Goal: Transaction & Acquisition: Purchase product/service

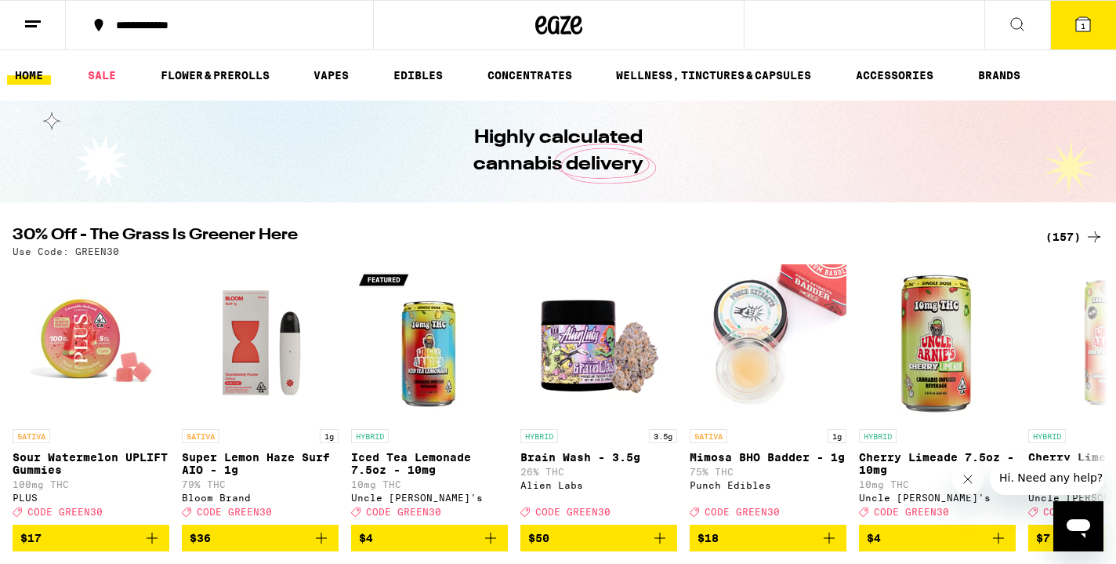
click at [1080, 34] on button "1" at bounding box center [1084, 25] width 66 height 49
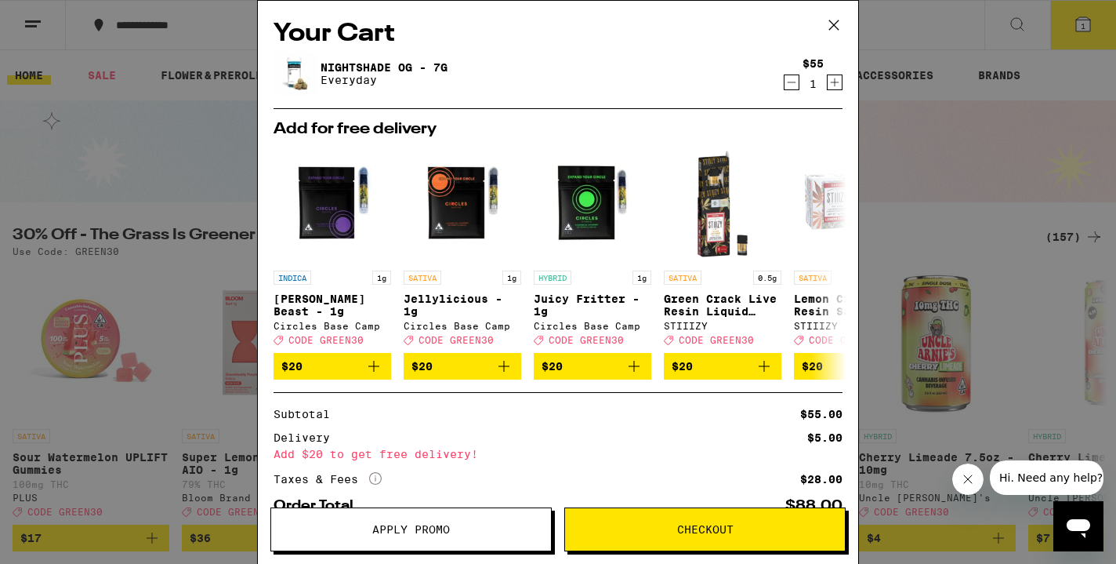
click at [793, 89] on icon "Decrement" at bounding box center [792, 82] width 14 height 19
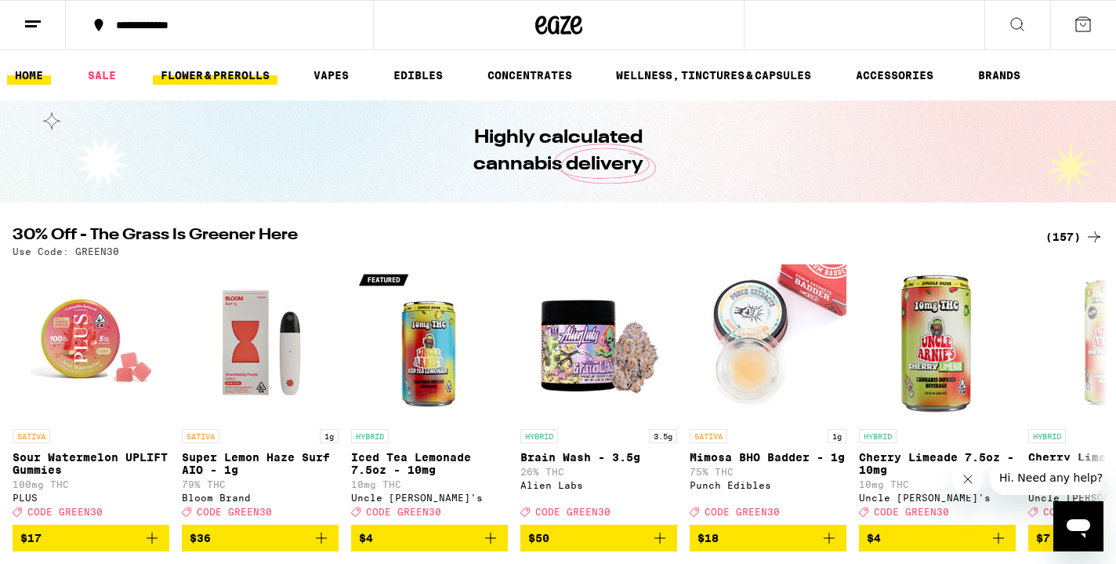
click at [215, 76] on link "FLOWER & PREROLLS" at bounding box center [215, 75] width 125 height 19
click at [170, 76] on link "FLOWER & PREROLLS" at bounding box center [215, 75] width 125 height 19
click at [103, 77] on link "SALE" at bounding box center [102, 75] width 44 height 19
click at [108, 78] on link "SALE" at bounding box center [102, 75] width 44 height 19
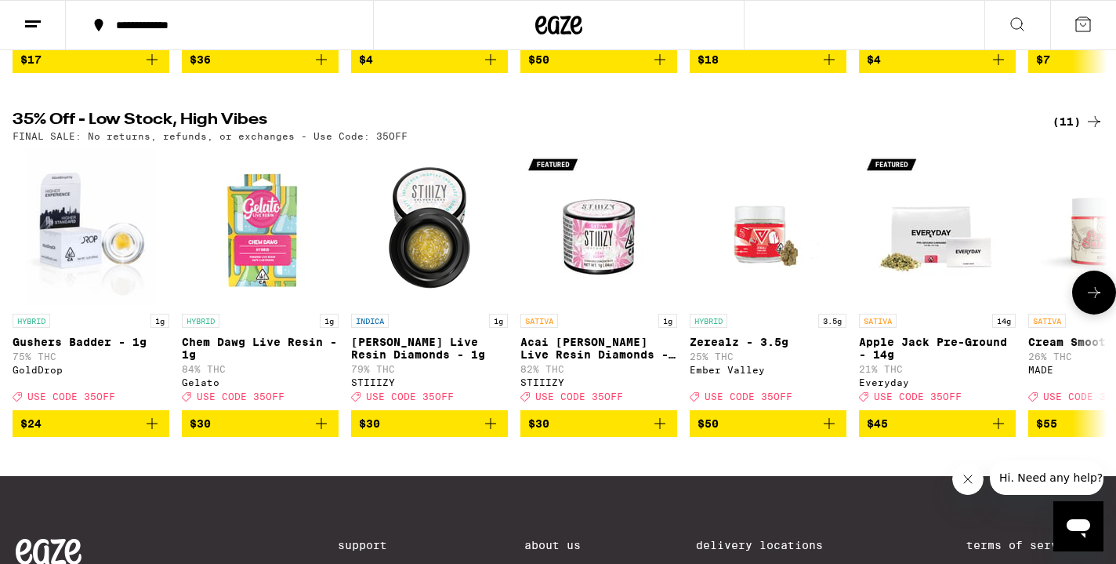
scroll to position [463, 0]
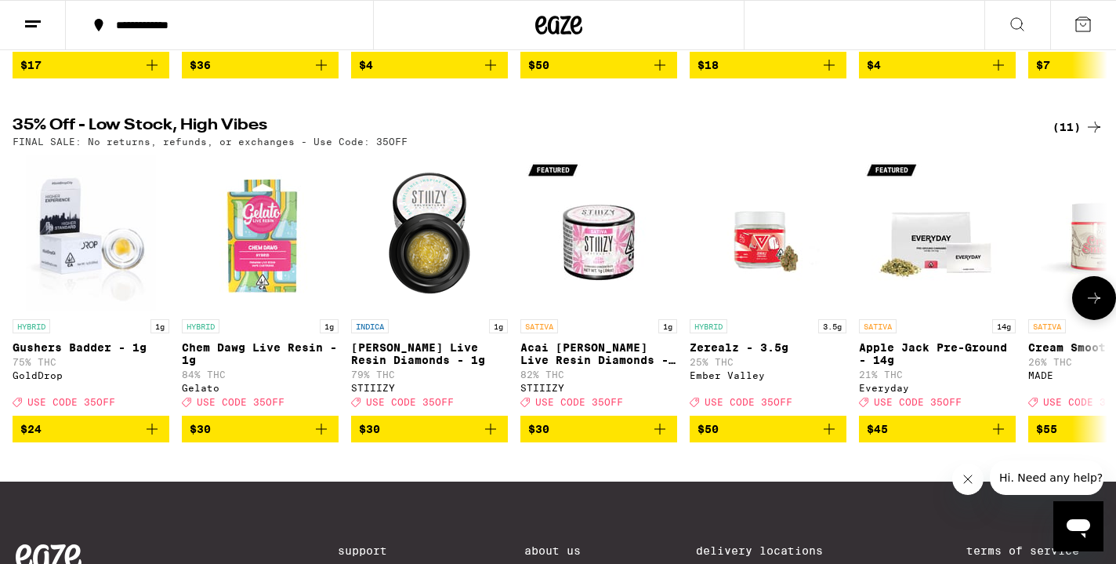
click at [1087, 307] on icon at bounding box center [1094, 298] width 19 height 19
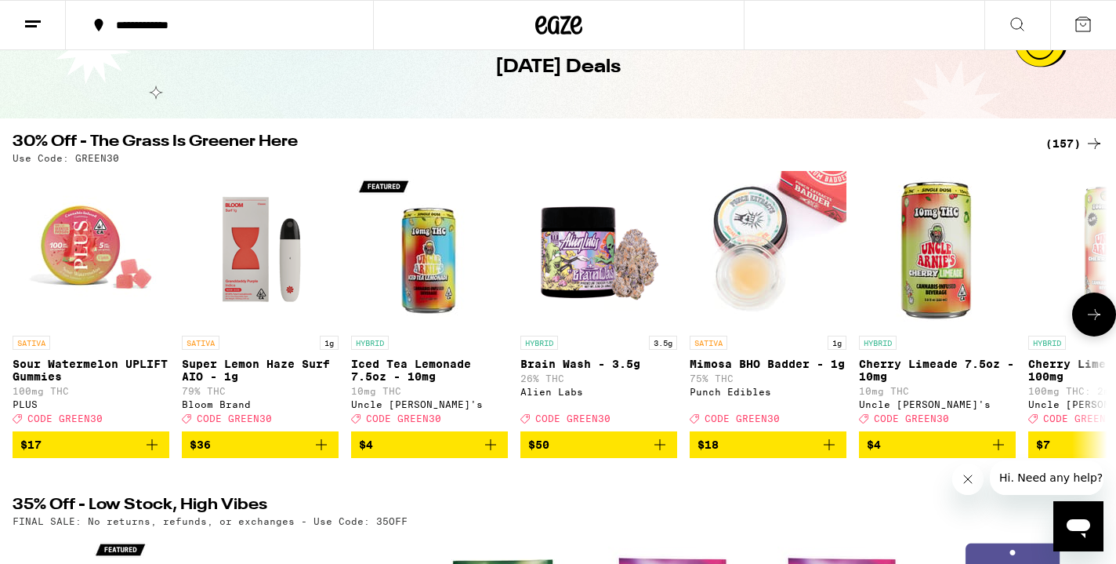
scroll to position [70, 0]
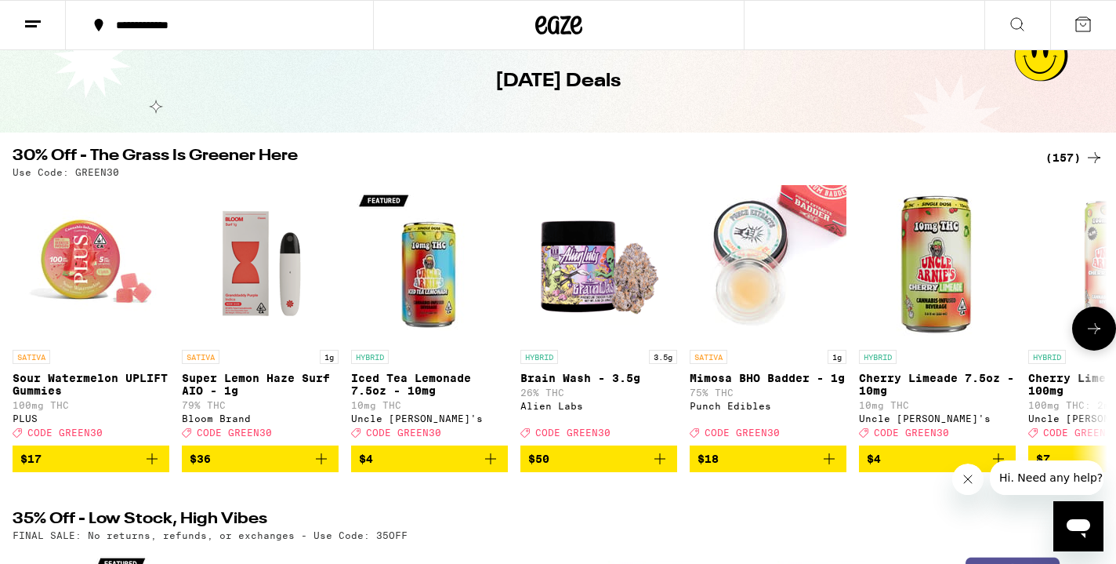
click at [1098, 338] on icon at bounding box center [1094, 328] width 19 height 19
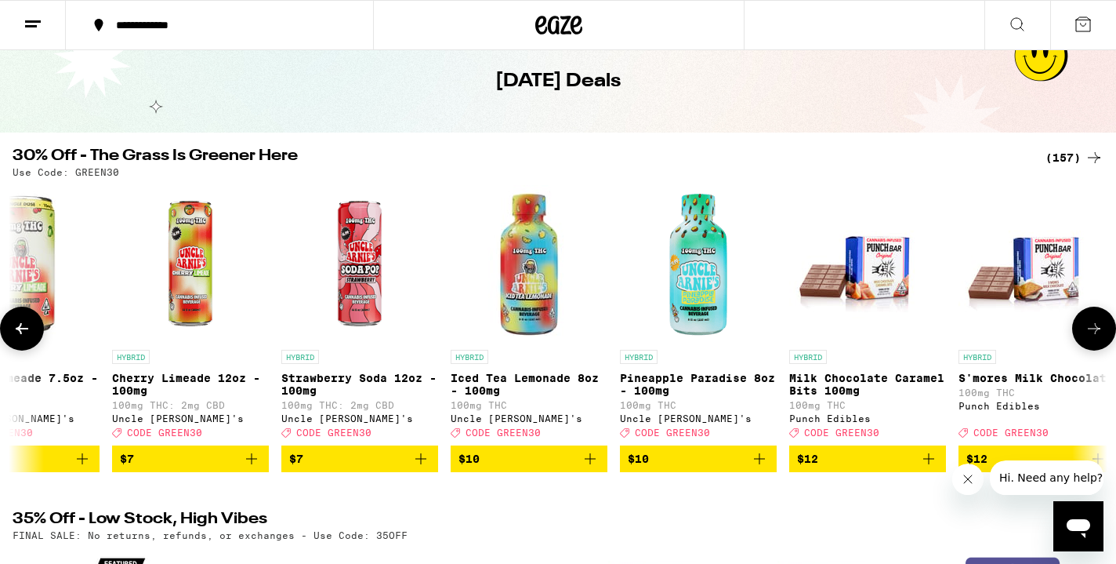
scroll to position [0, 920]
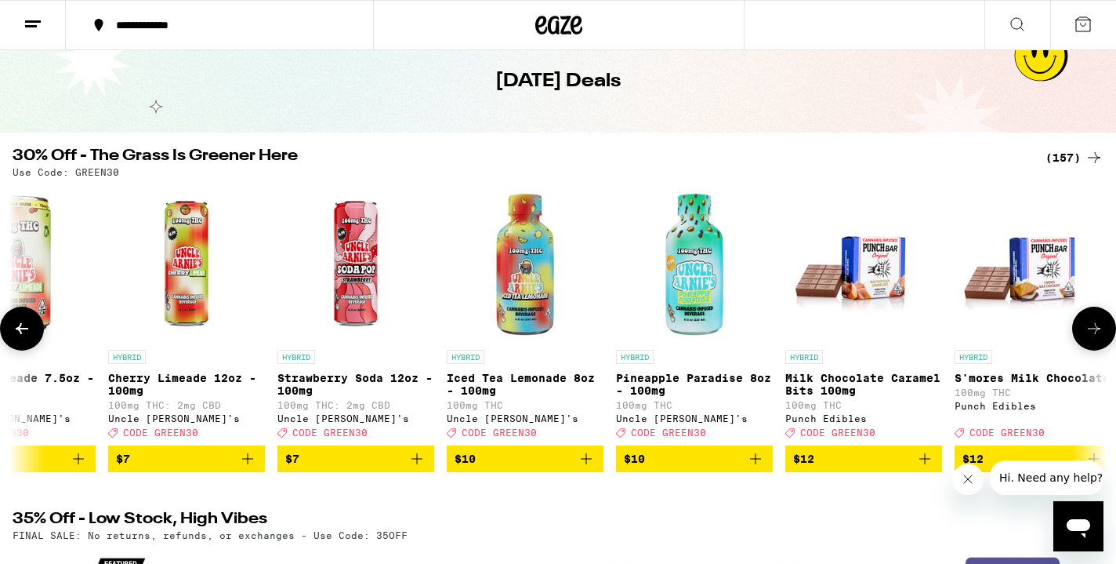
click at [1098, 338] on icon at bounding box center [1094, 328] width 19 height 19
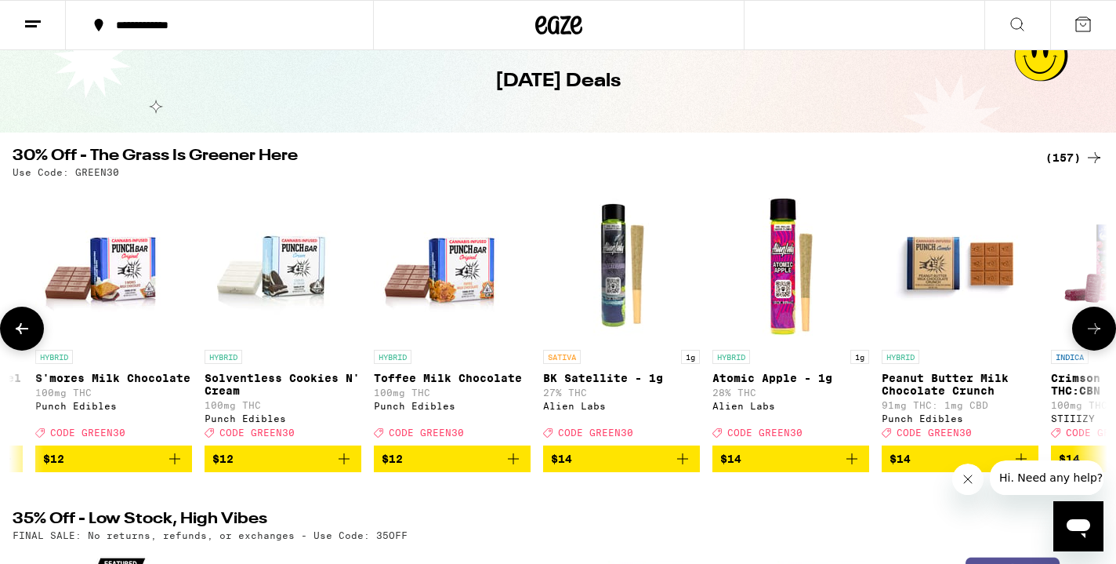
scroll to position [0, 1841]
click at [1098, 338] on icon at bounding box center [1094, 328] width 19 height 19
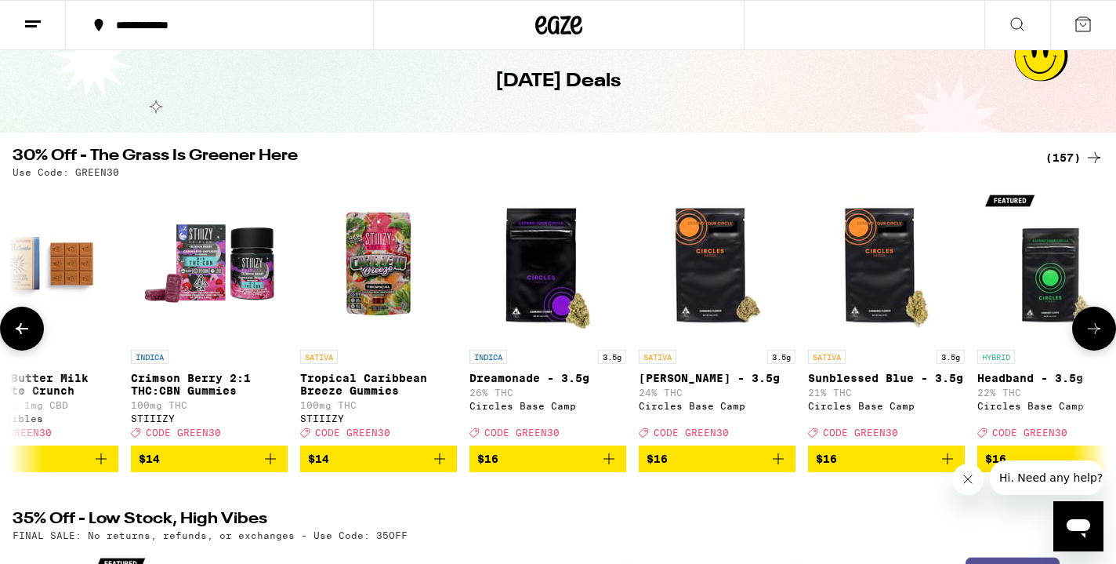
scroll to position [0, 2761]
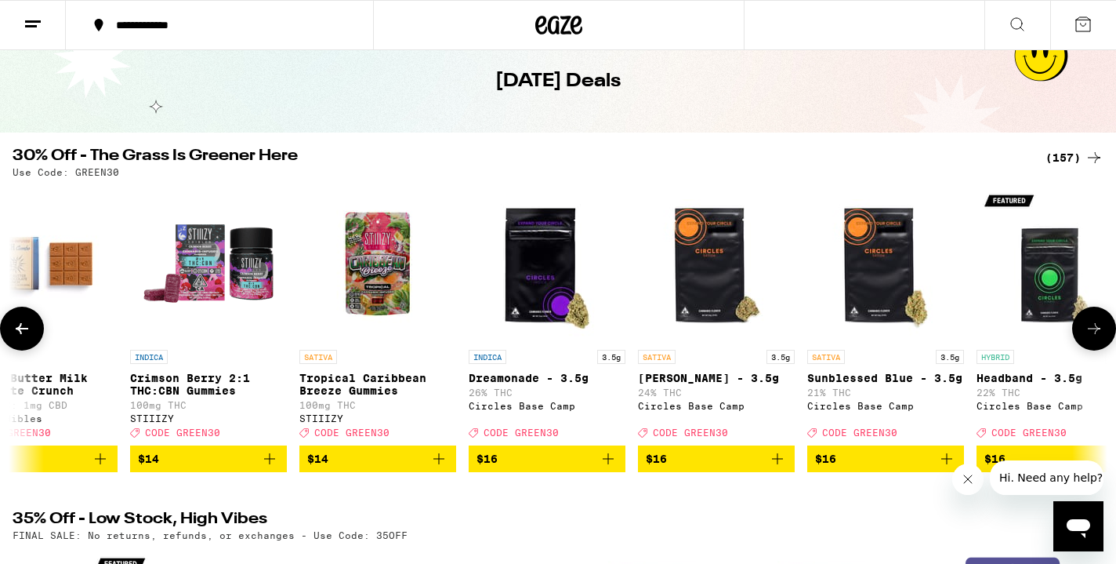
click at [1098, 338] on icon at bounding box center [1094, 328] width 19 height 19
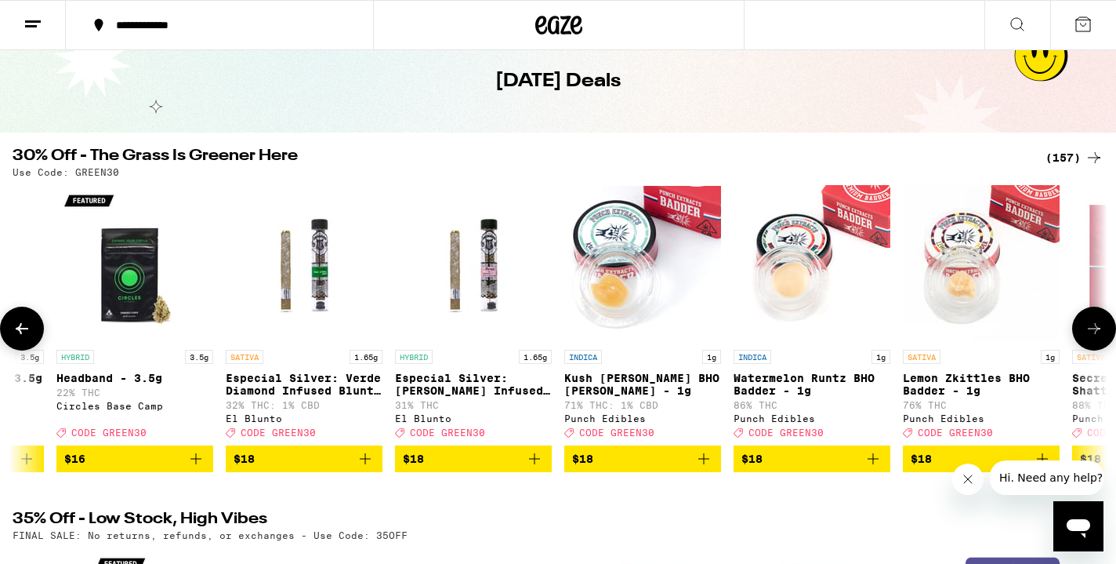
click at [1098, 338] on icon at bounding box center [1094, 328] width 19 height 19
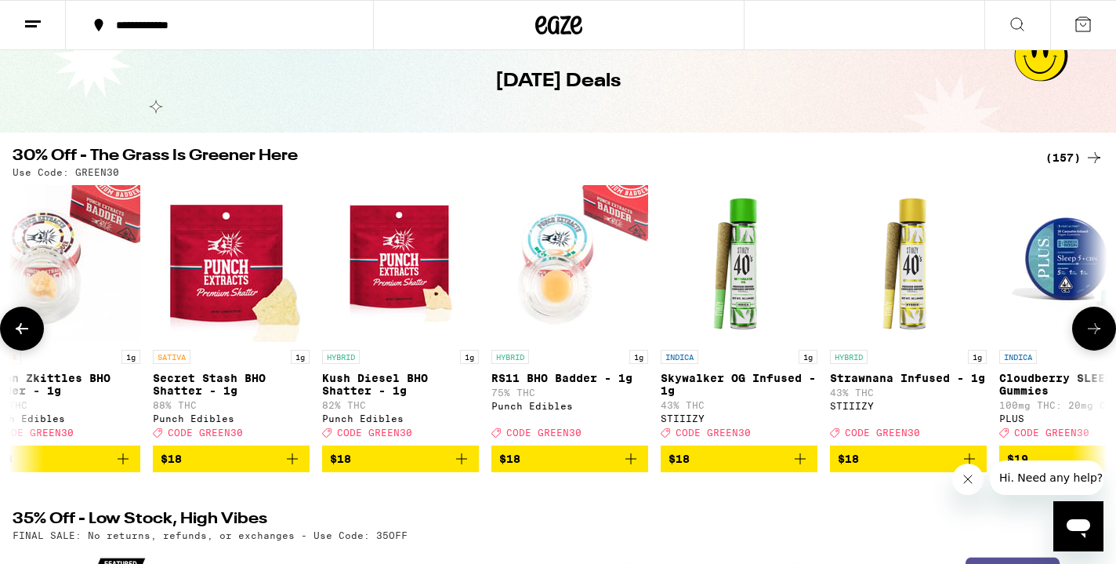
click at [1098, 338] on icon at bounding box center [1094, 328] width 19 height 19
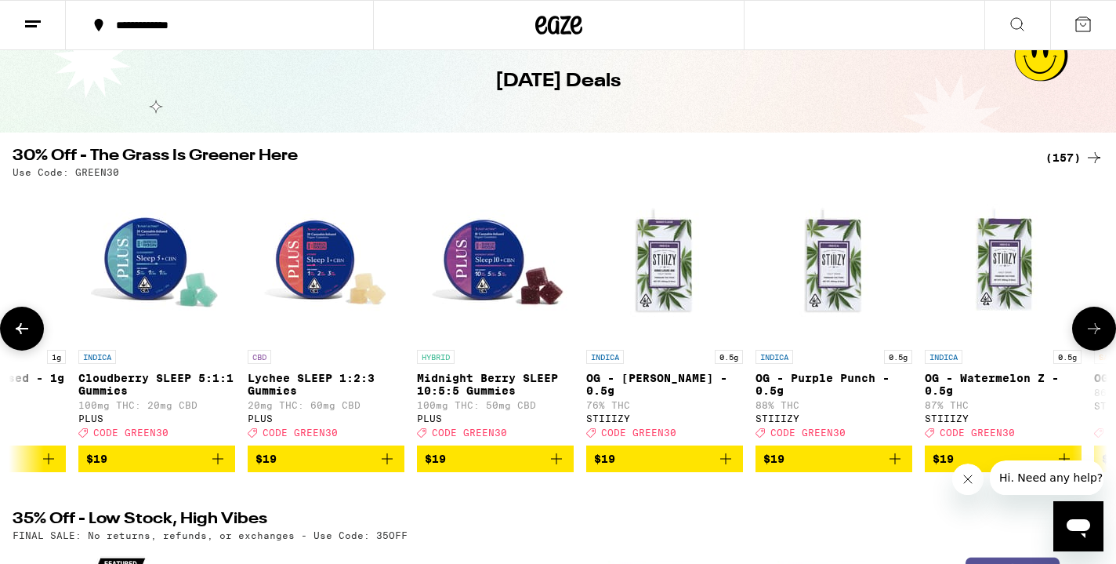
click at [1098, 338] on icon at bounding box center [1094, 328] width 19 height 19
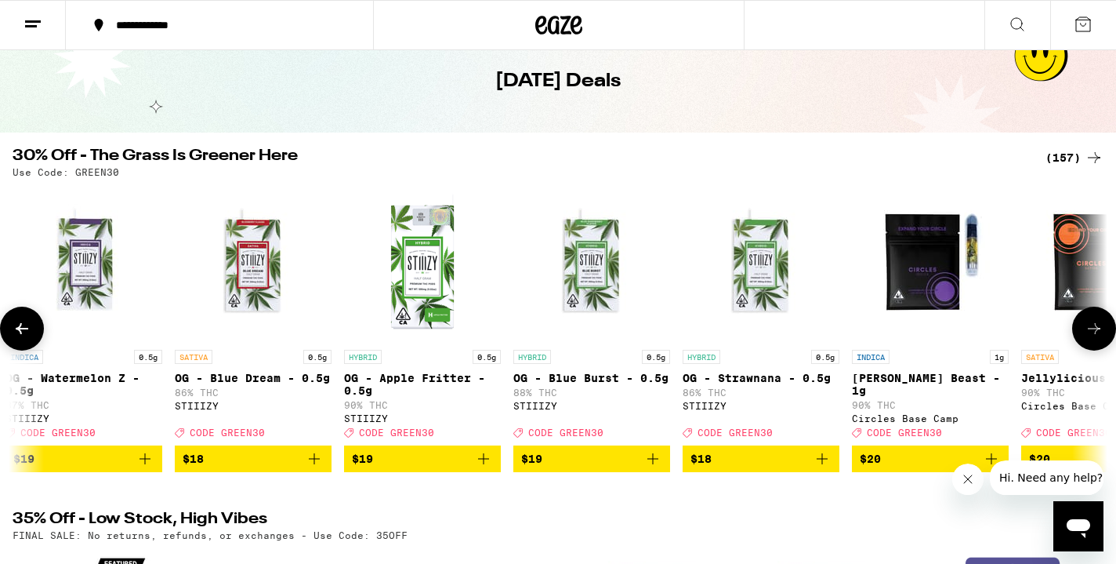
click at [1098, 338] on icon at bounding box center [1094, 328] width 19 height 19
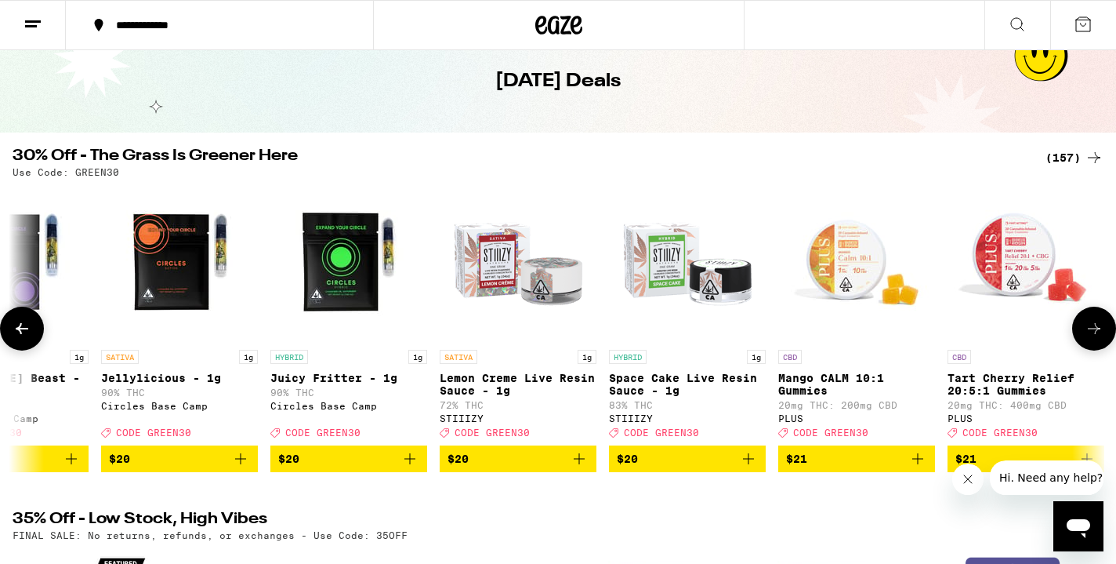
click at [1098, 338] on icon at bounding box center [1094, 328] width 19 height 19
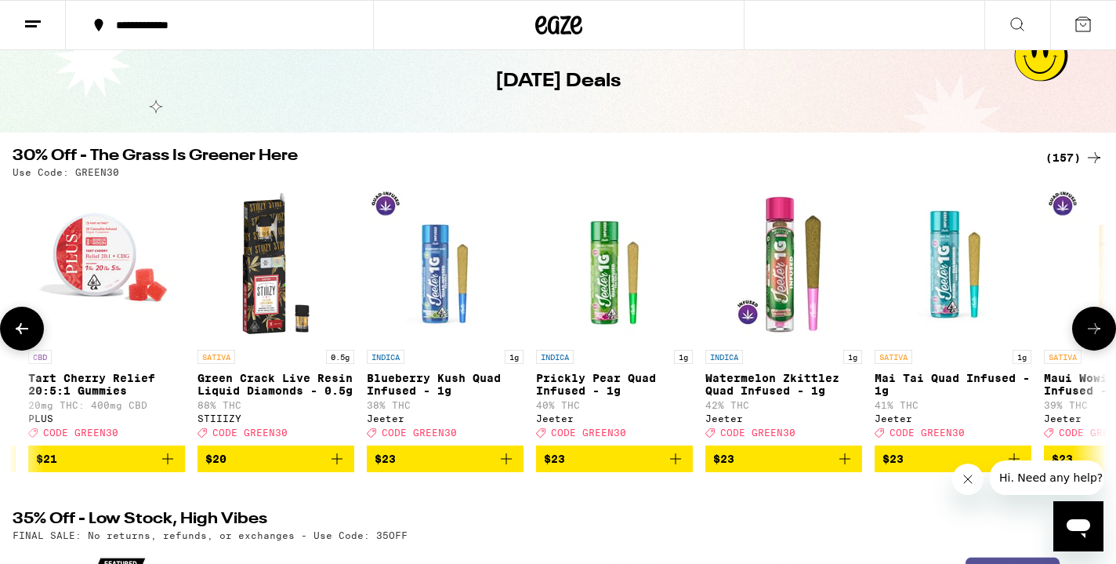
click at [1098, 338] on icon at bounding box center [1094, 328] width 19 height 19
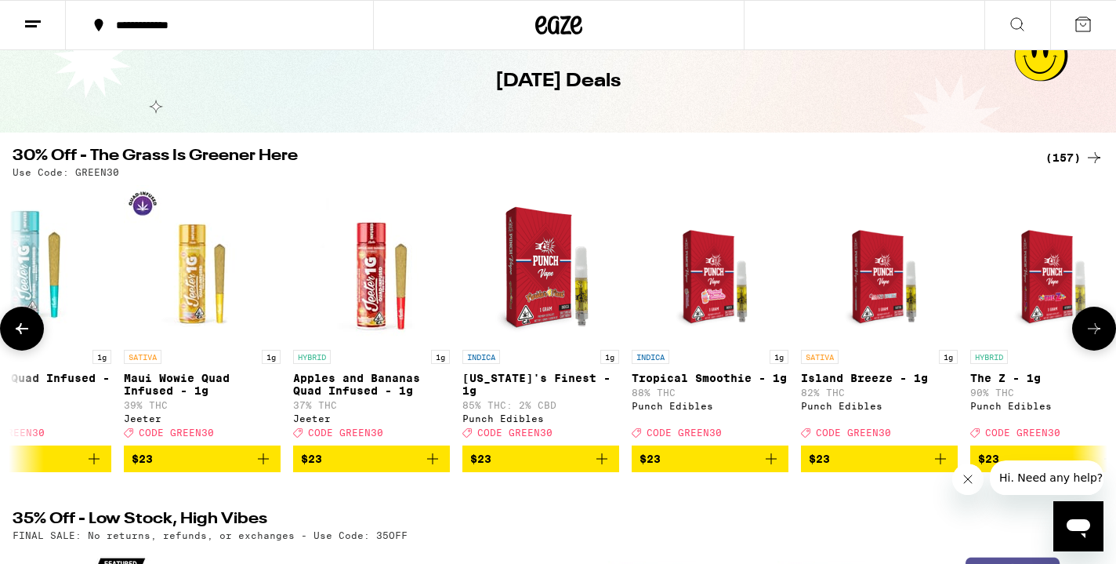
click at [1098, 338] on icon at bounding box center [1094, 328] width 19 height 19
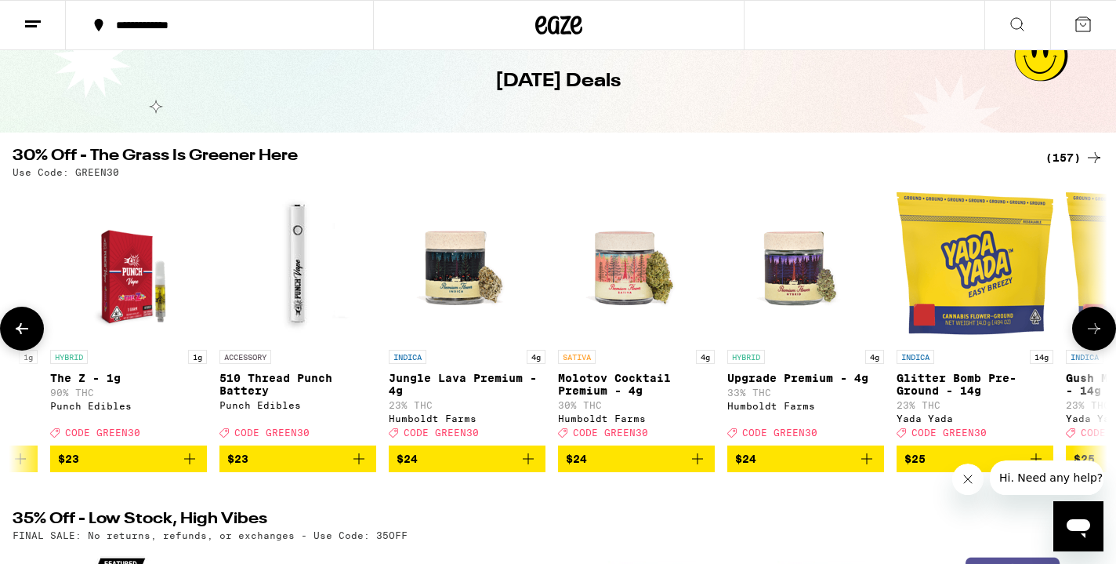
click at [1098, 338] on icon at bounding box center [1094, 328] width 19 height 19
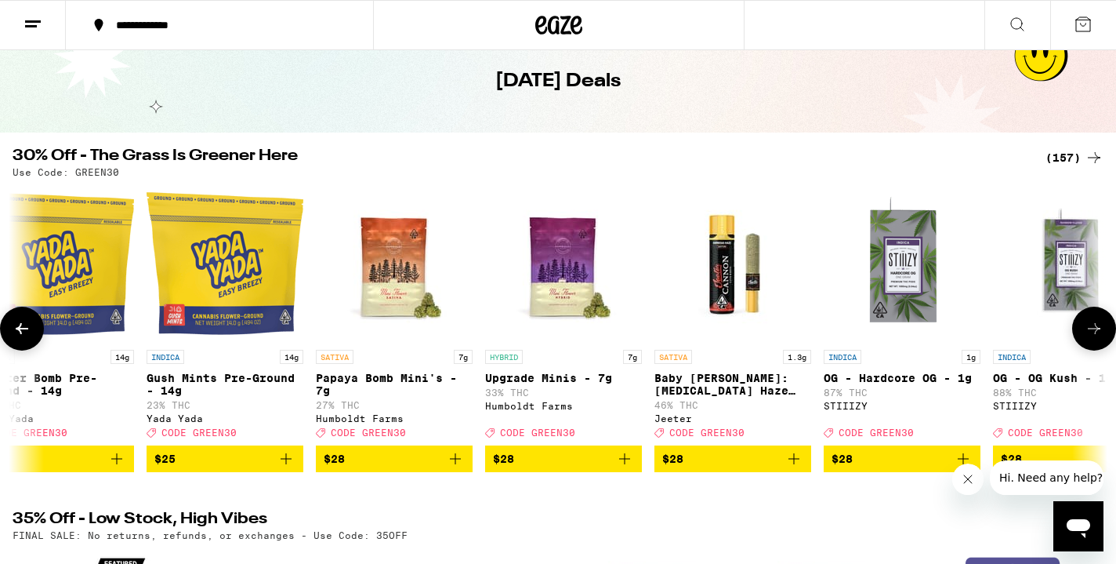
click at [1098, 338] on icon at bounding box center [1094, 328] width 19 height 19
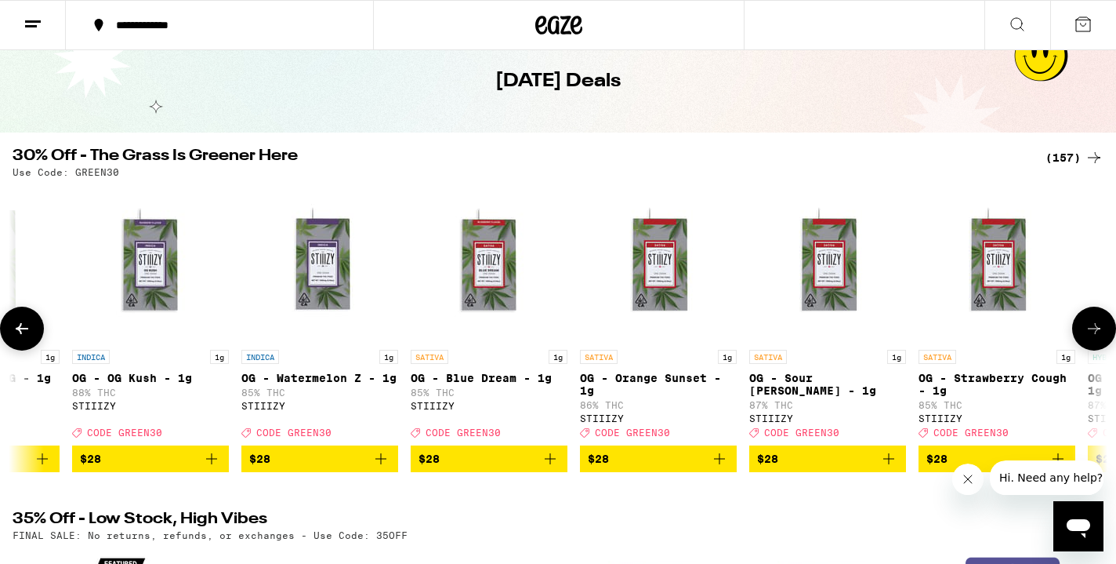
scroll to position [0, 11965]
click at [39, 344] on button at bounding box center [22, 329] width 44 height 44
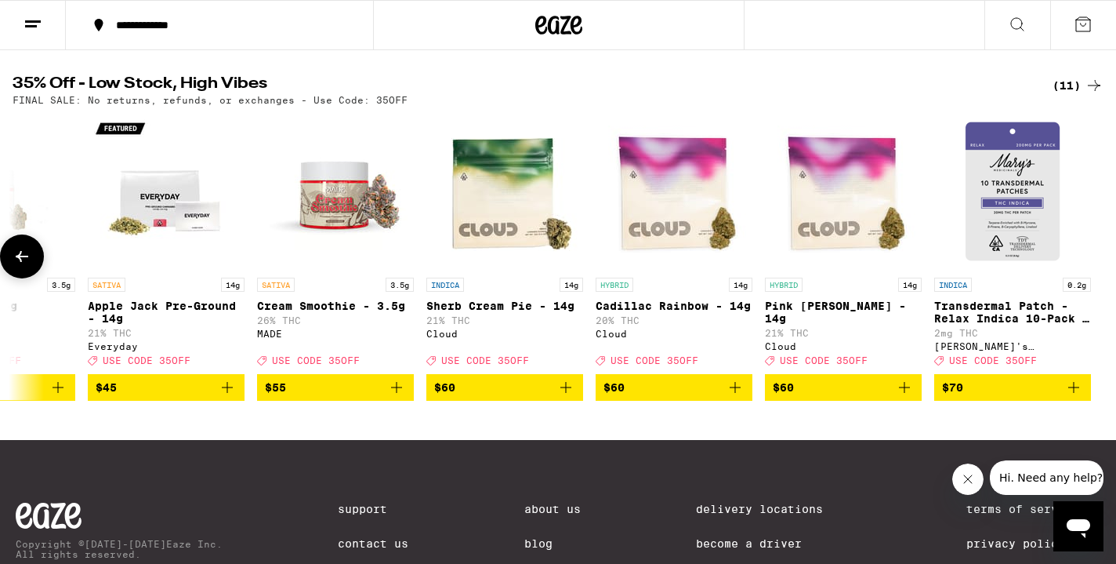
scroll to position [483, 0]
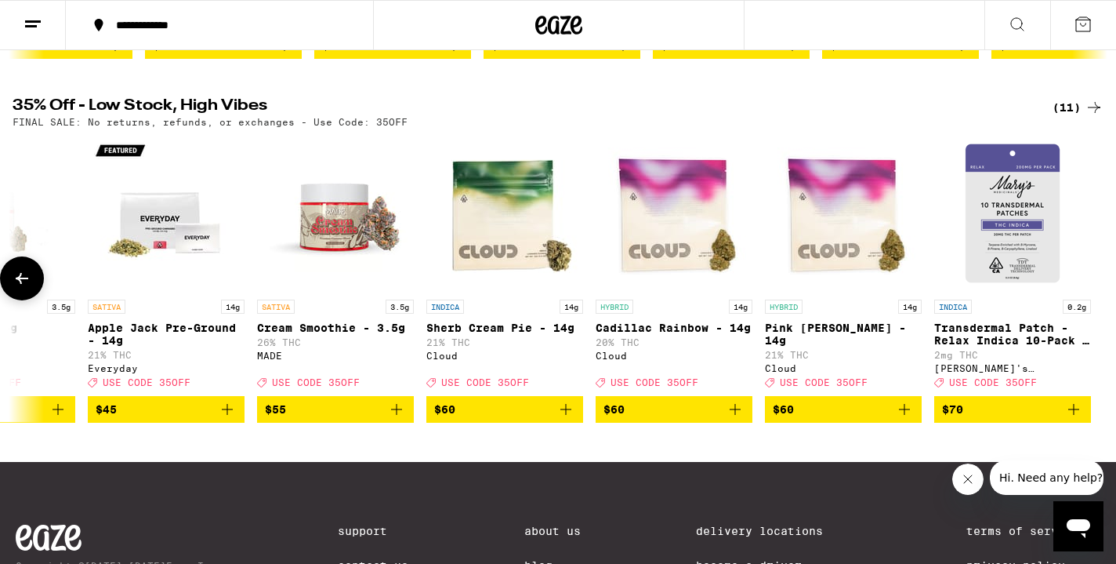
click at [565, 419] on icon "Add to bag" at bounding box center [566, 409] width 19 height 19
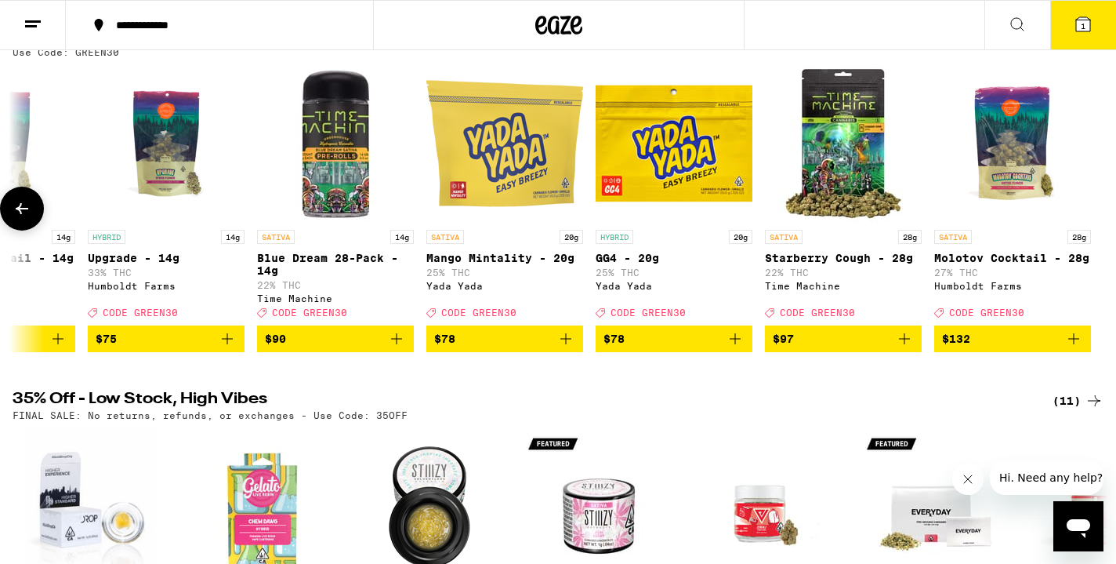
scroll to position [189, 0]
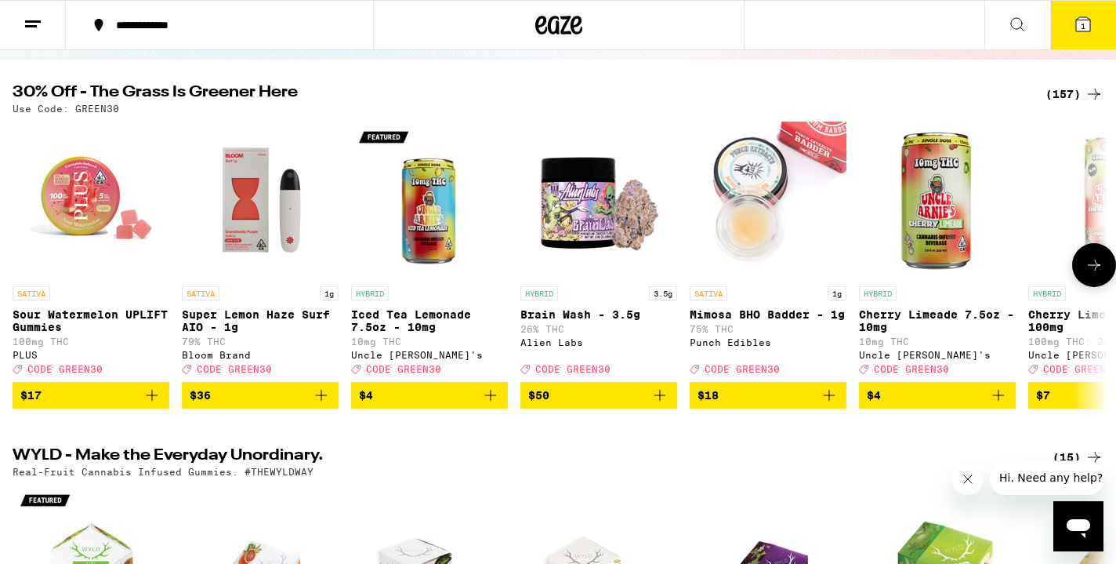
scroll to position [146, 0]
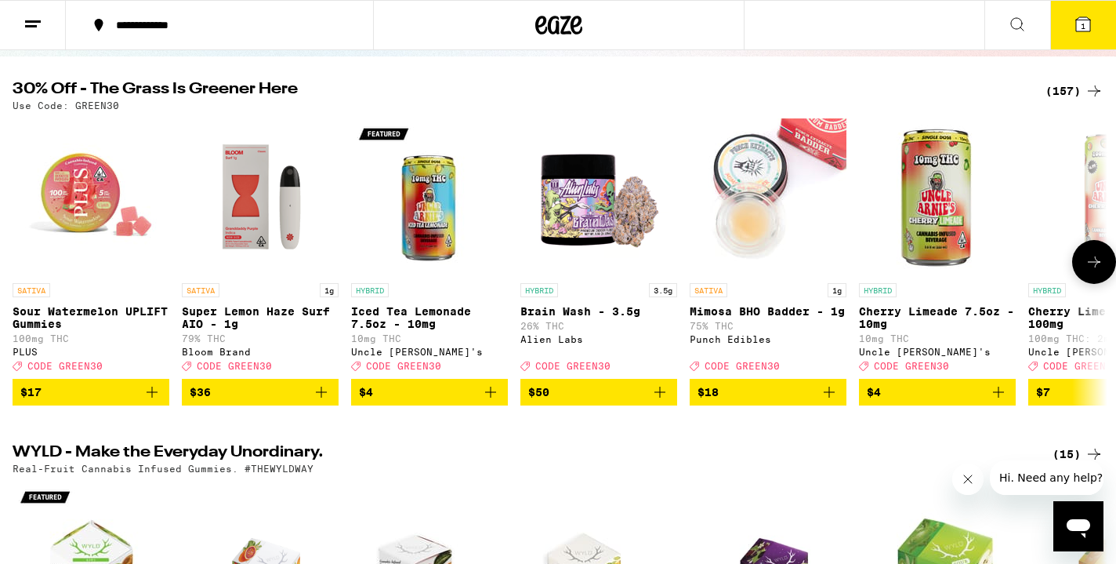
click at [153, 397] on icon "Add to bag" at bounding box center [152, 392] width 11 height 11
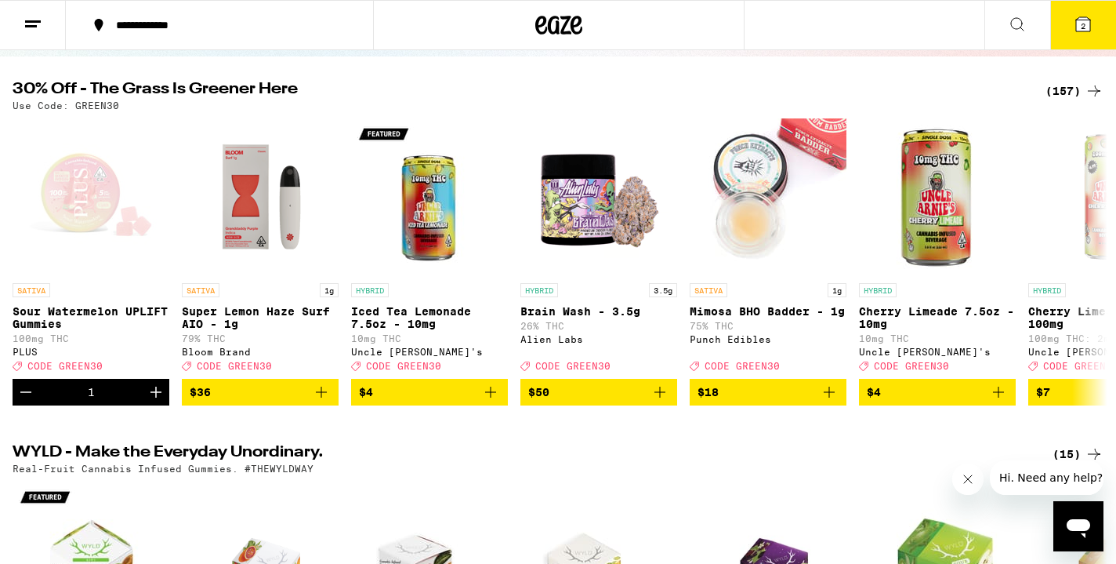
click at [1086, 33] on icon at bounding box center [1083, 24] width 19 height 19
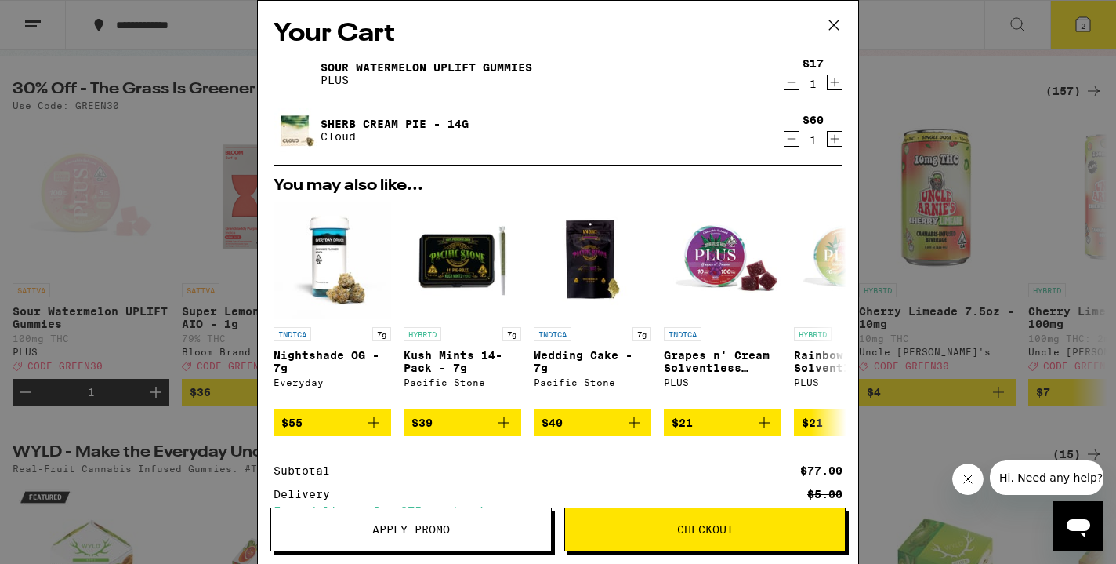
click at [491, 525] on span "Apply Promo" at bounding box center [411, 529] width 280 height 11
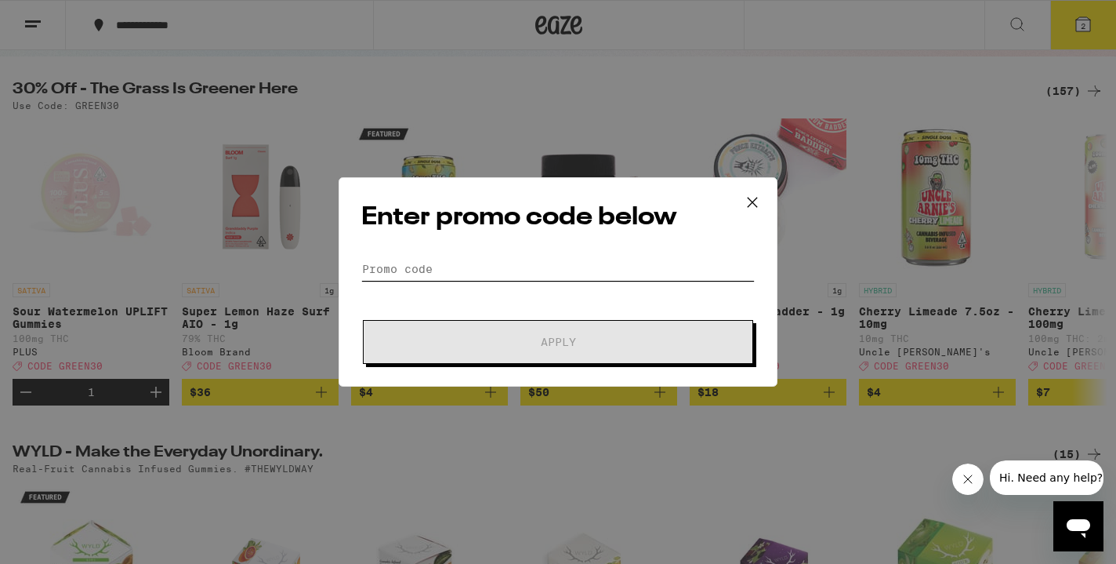
click at [463, 273] on input "Promo Code" at bounding box center [558, 269] width 394 height 24
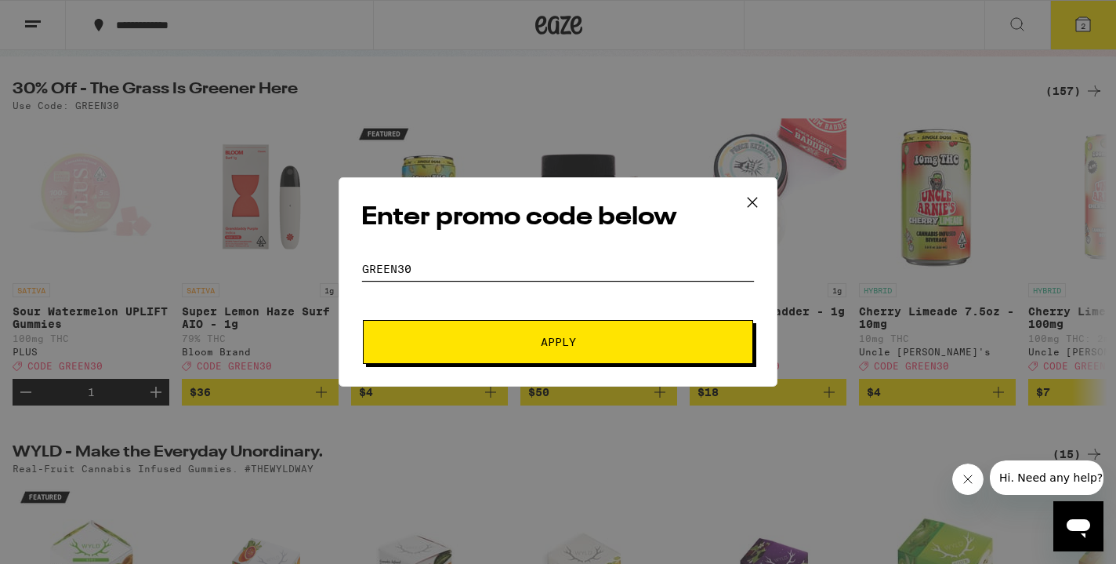
type input "green30"
click at [496, 349] on button "Apply" at bounding box center [558, 342] width 390 height 44
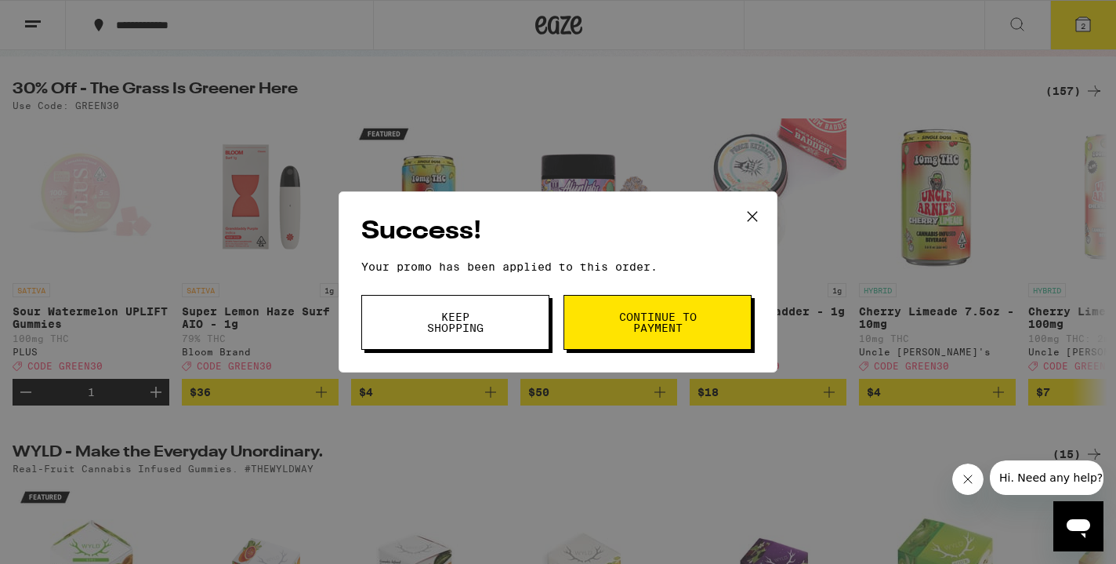
click at [523, 318] on button "Keep Shopping" at bounding box center [455, 322] width 188 height 55
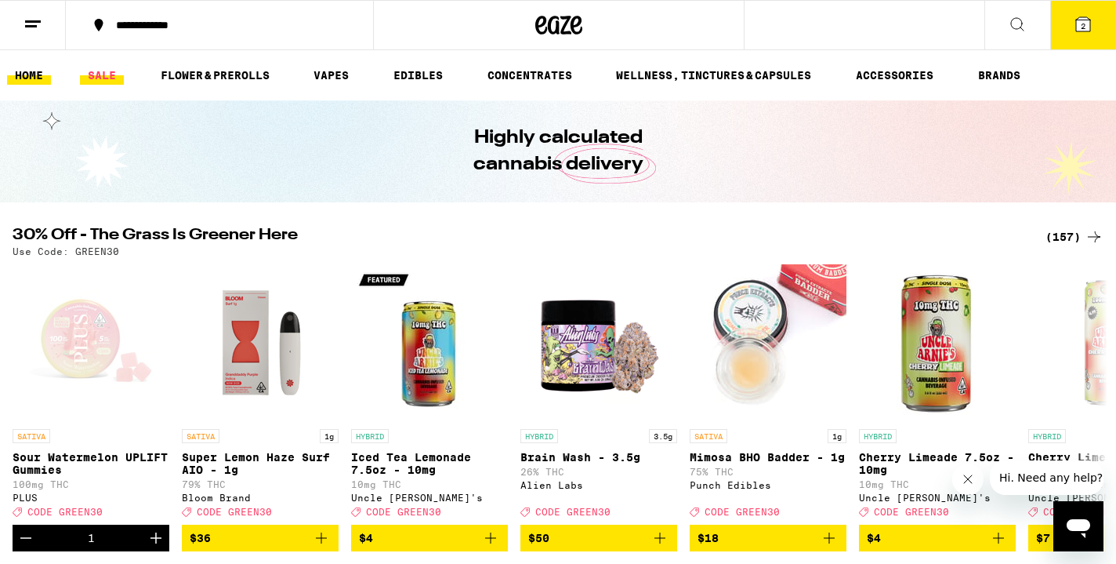
click at [100, 74] on link "SALE" at bounding box center [102, 75] width 44 height 19
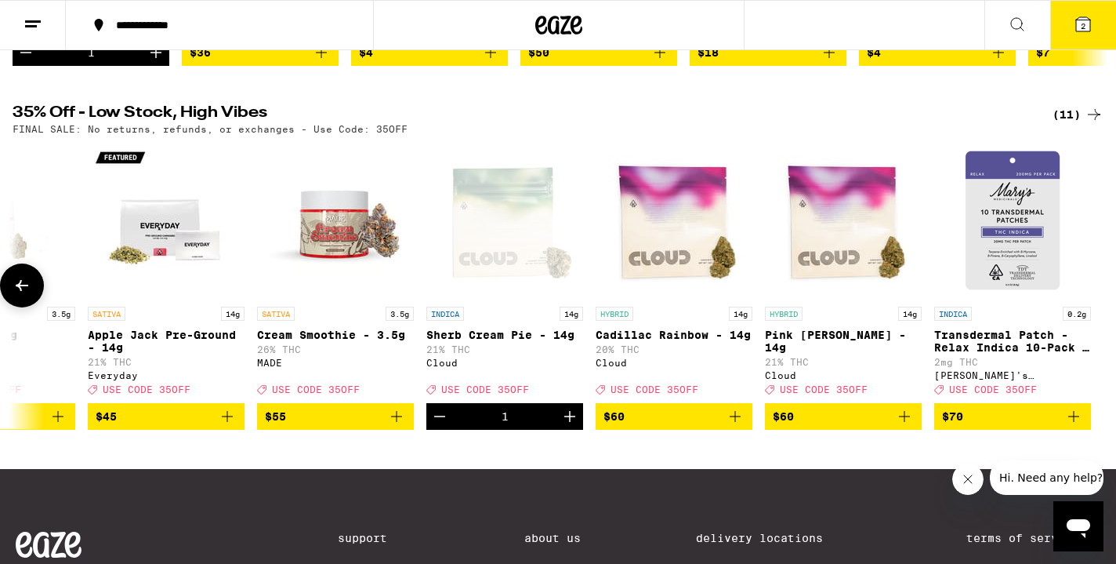
scroll to position [477, 0]
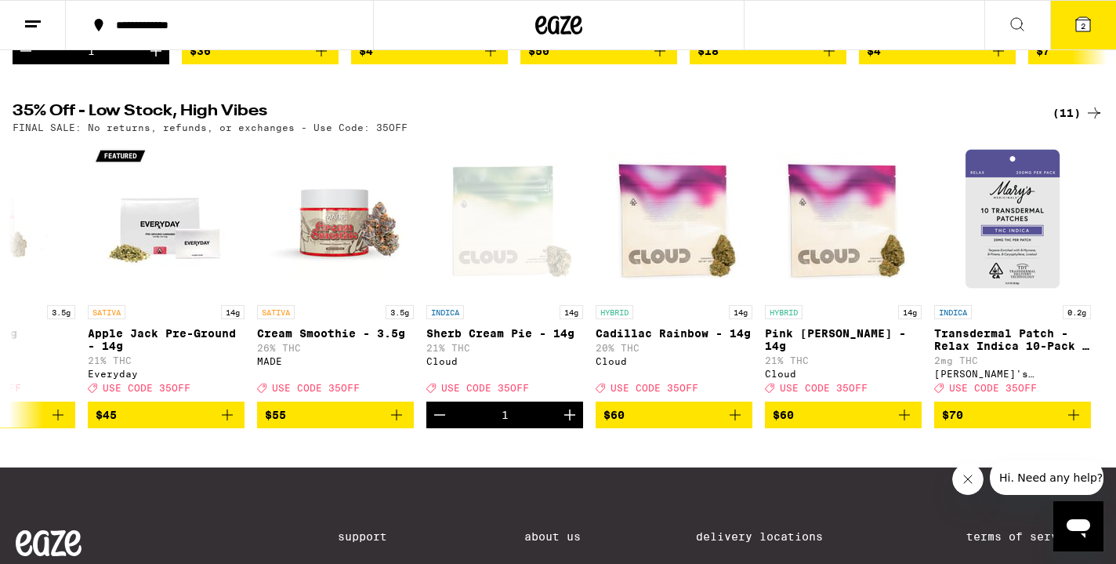
click at [1091, 22] on icon at bounding box center [1083, 24] width 14 height 14
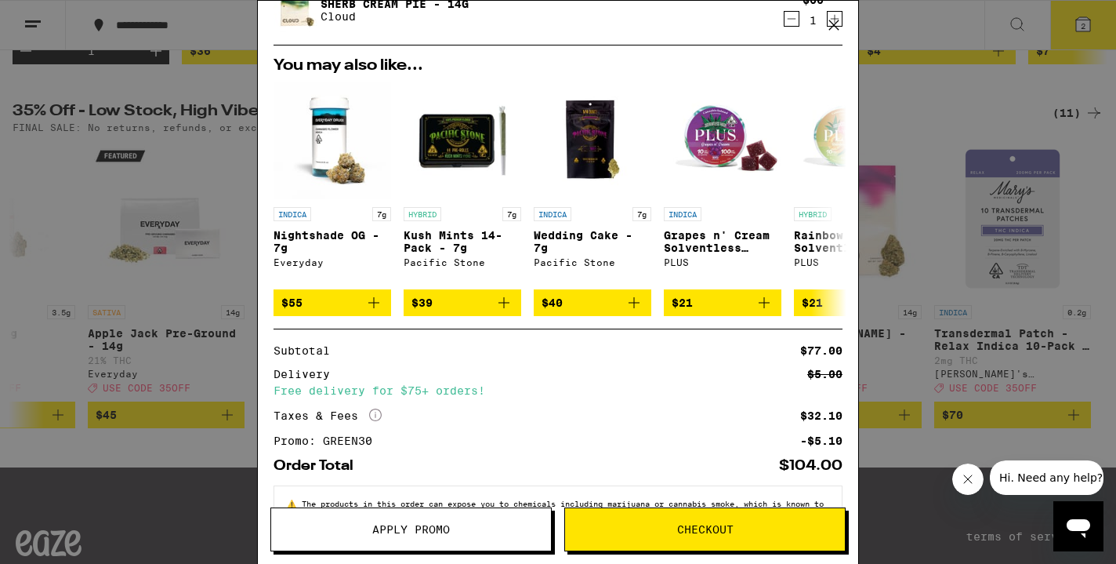
scroll to position [187, 0]
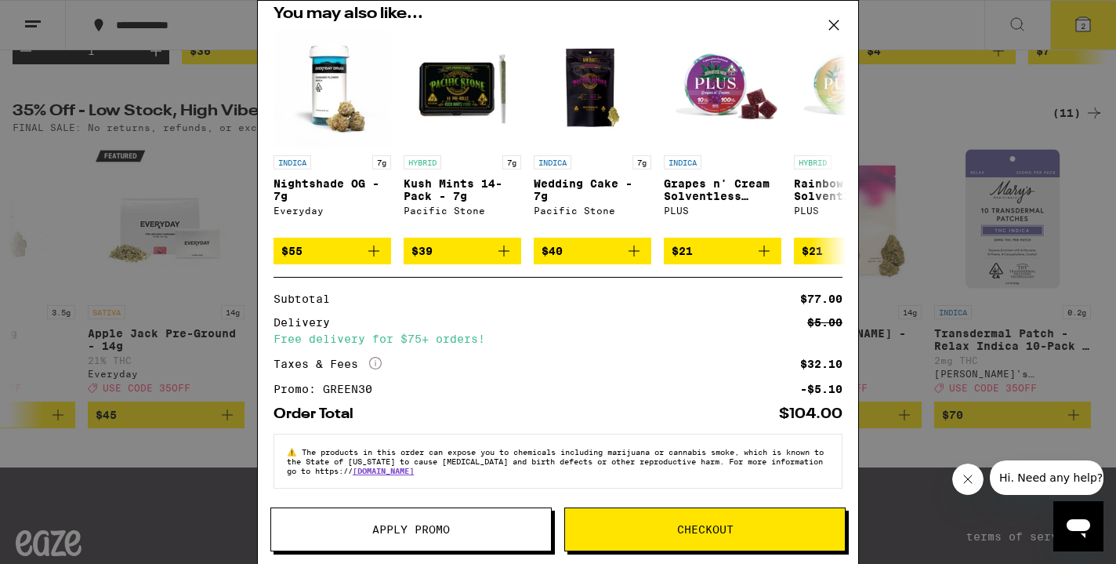
click at [477, 526] on span "Apply Promo" at bounding box center [411, 529] width 280 height 11
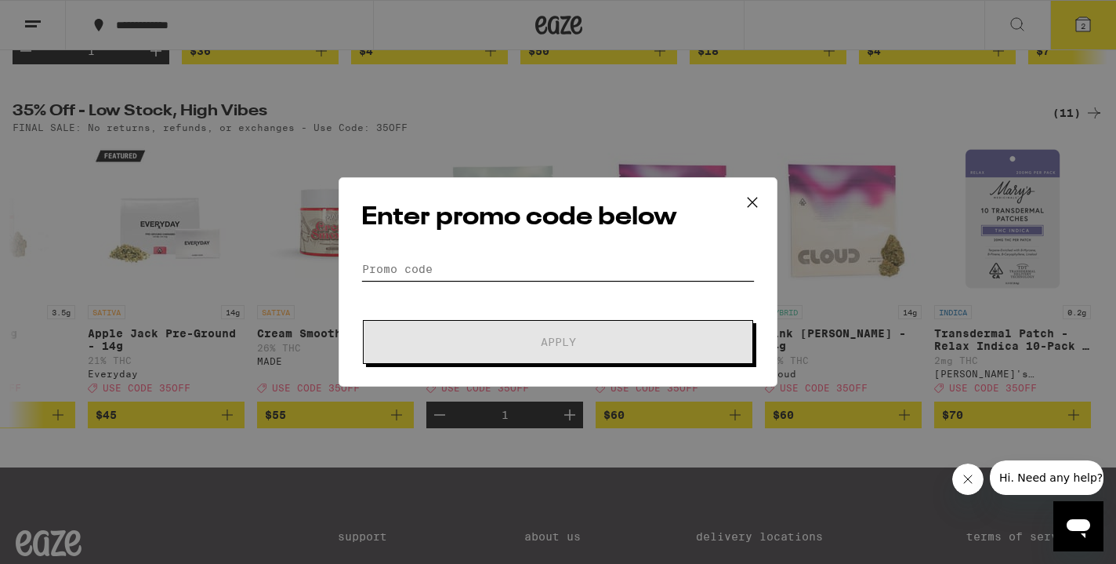
click at [423, 270] on input "Promo Code" at bounding box center [558, 269] width 394 height 24
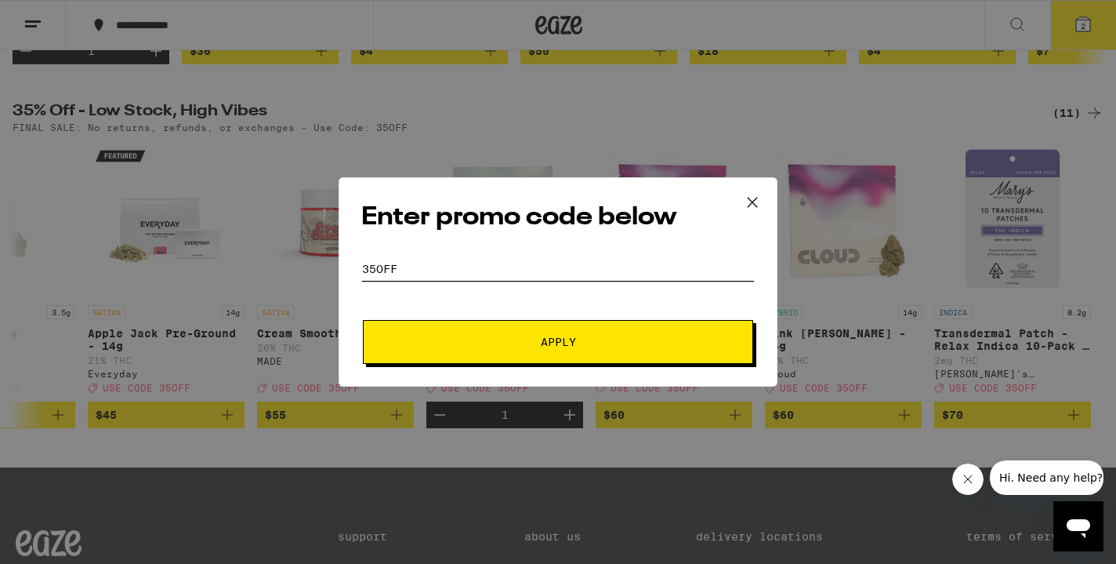
type input "35off"
click at [497, 338] on span "Apply" at bounding box center [558, 341] width 282 height 11
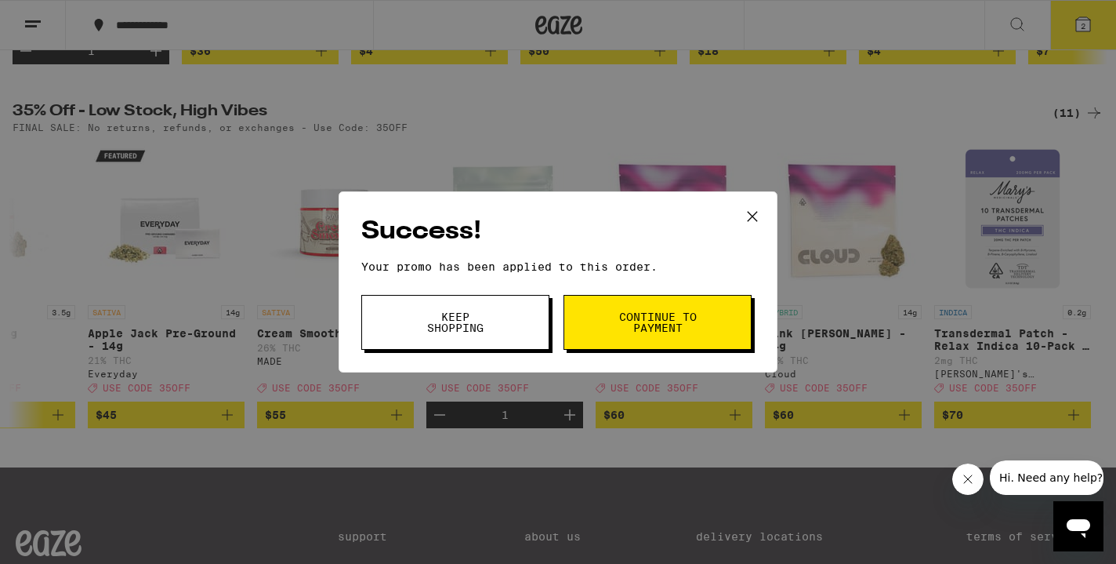
click at [585, 320] on button "Continue to payment" at bounding box center [658, 322] width 188 height 55
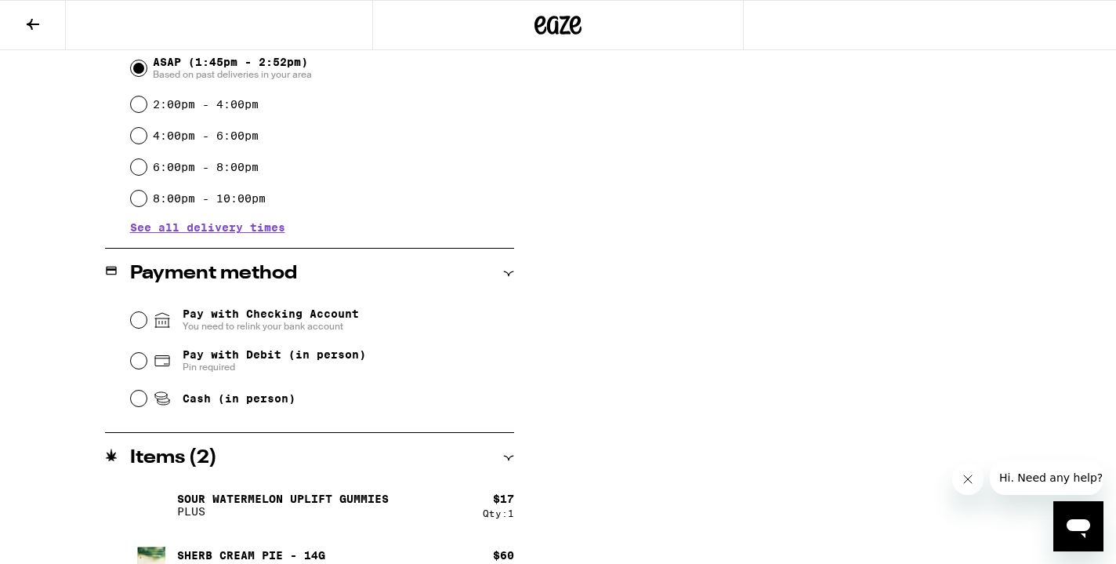
scroll to position [457, 0]
click at [314, 356] on span "Pay with Debit (in person)" at bounding box center [274, 353] width 183 height 13
click at [147, 356] on input "Pay with Debit (in person) Pin required" at bounding box center [139, 360] width 16 height 16
radio input "true"
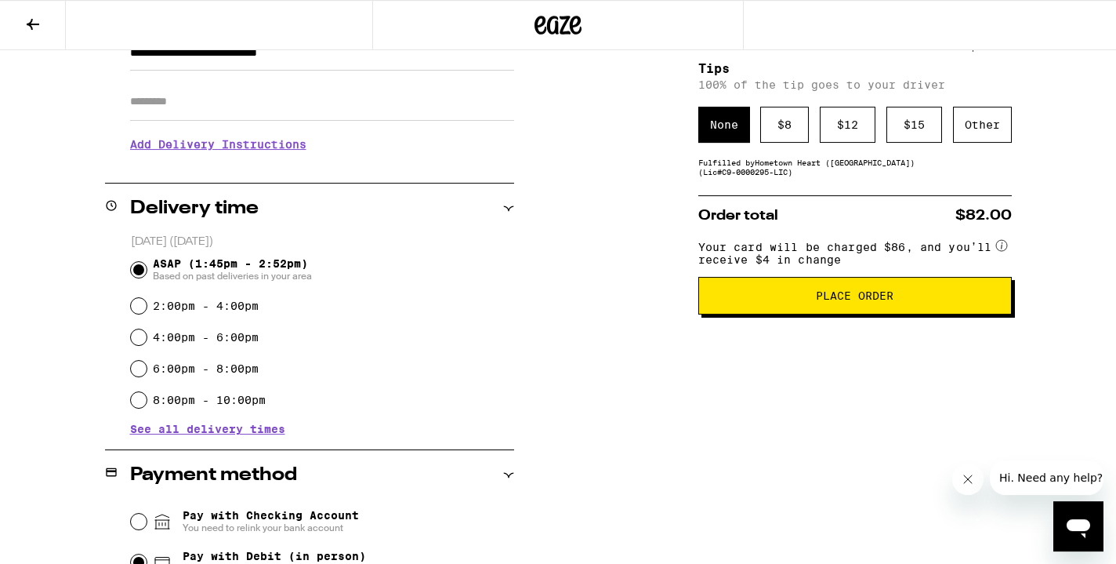
scroll to position [234, 0]
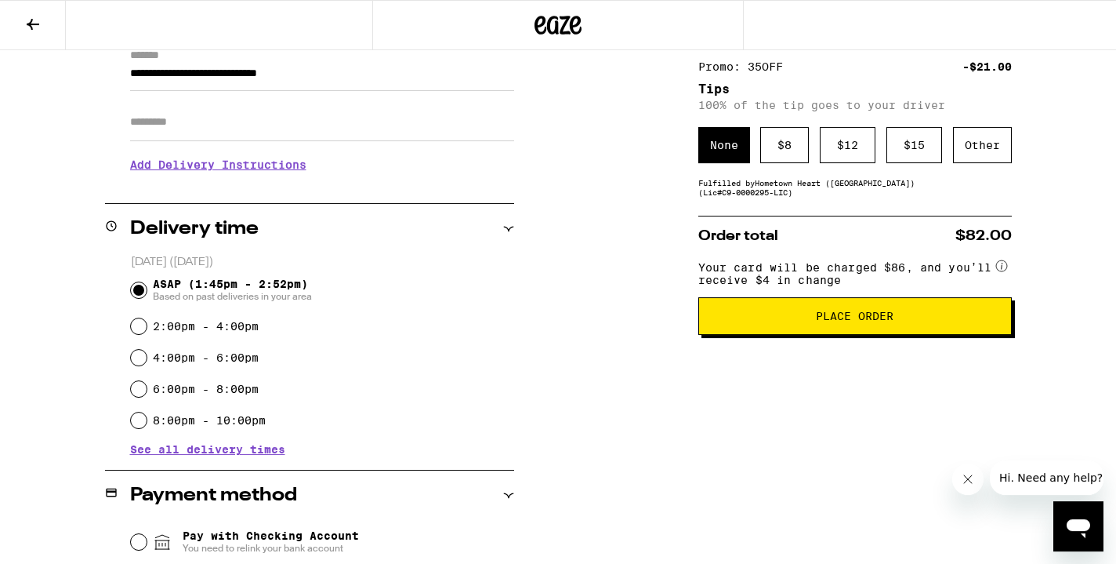
click at [812, 321] on span "Place Order" at bounding box center [855, 315] width 287 height 11
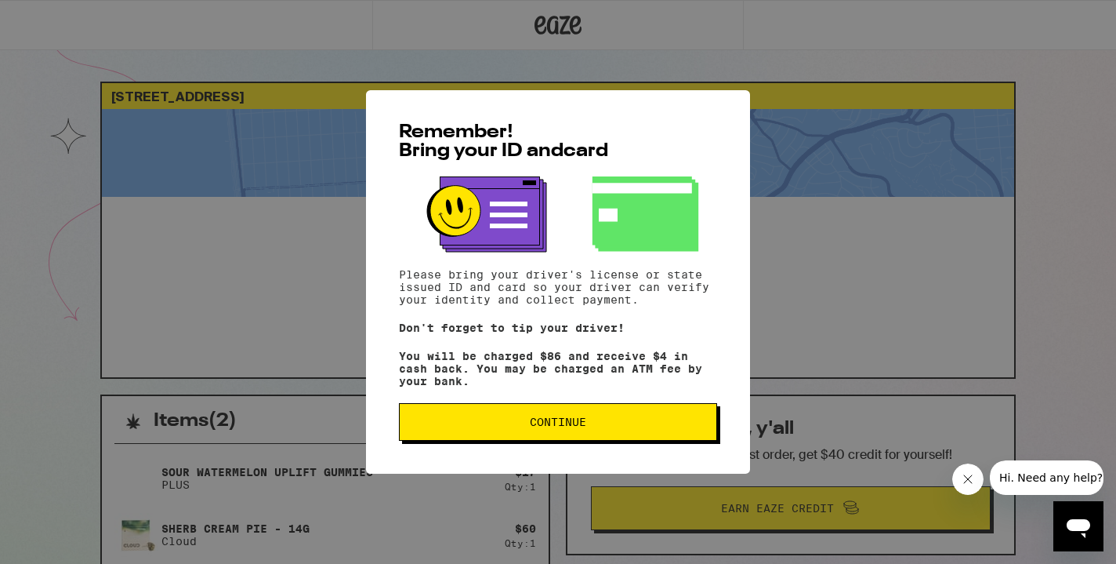
click at [621, 426] on span "Continue" at bounding box center [558, 421] width 292 height 11
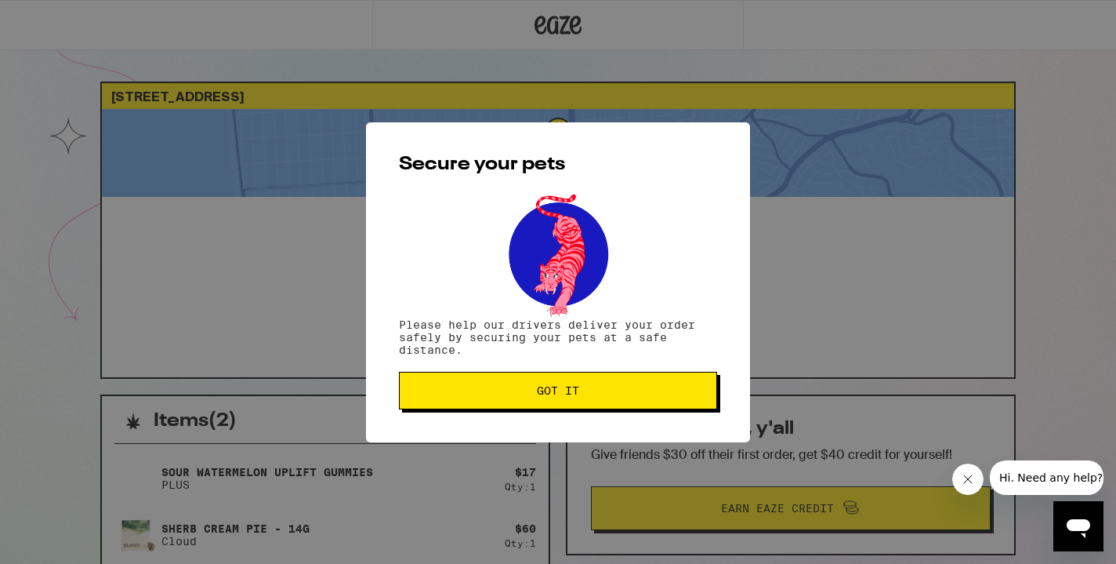
click at [619, 401] on button "Got it" at bounding box center [558, 391] width 318 height 38
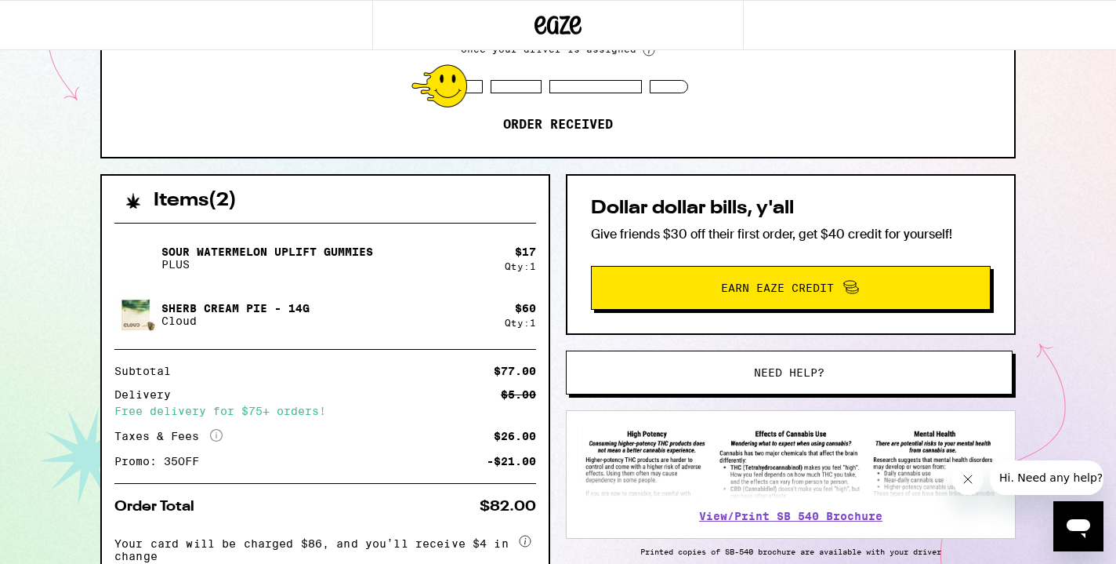
scroll to position [324, 0]
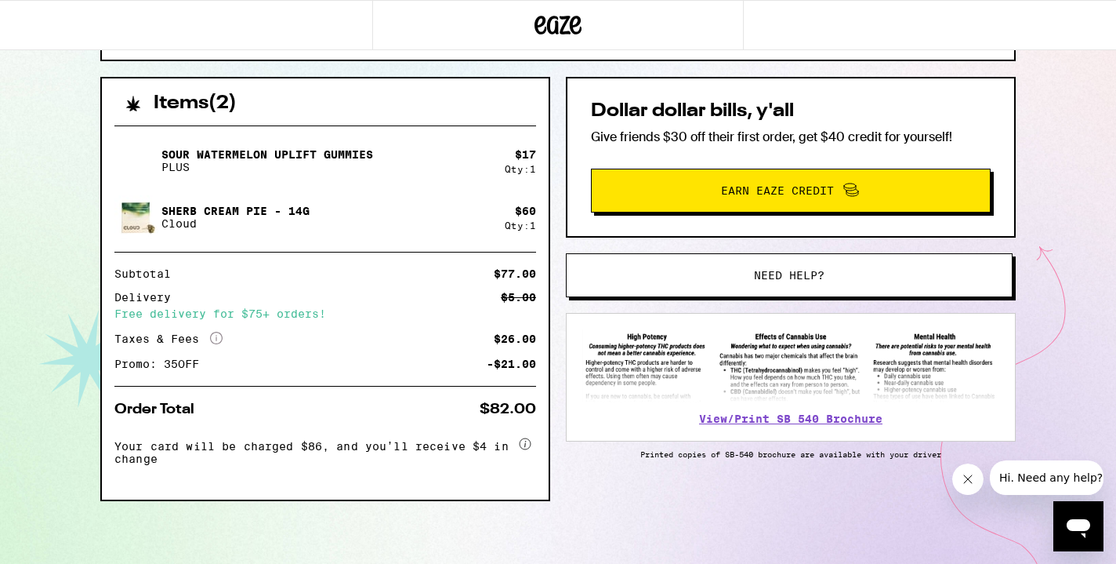
click at [691, 272] on span "Need help?" at bounding box center [789, 275] width 339 height 11
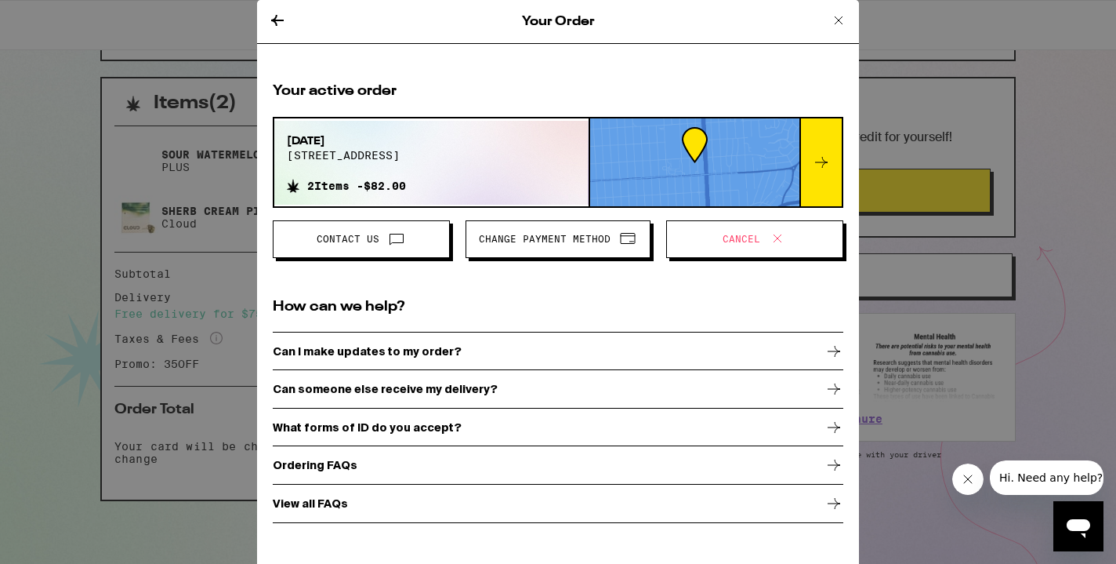
click at [838, 24] on icon at bounding box center [838, 20] width 19 height 19
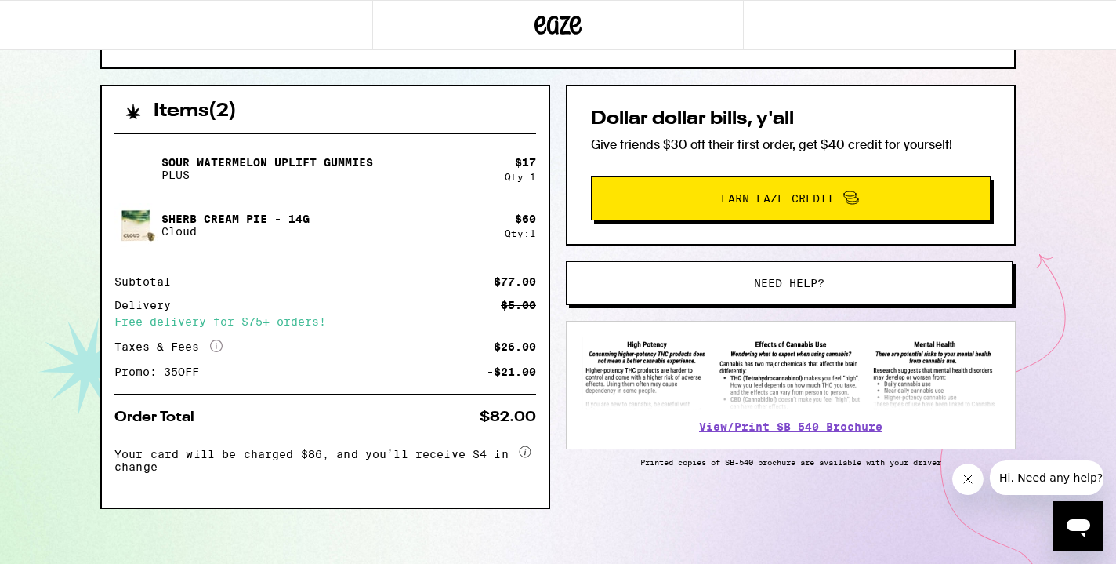
scroll to position [308, 0]
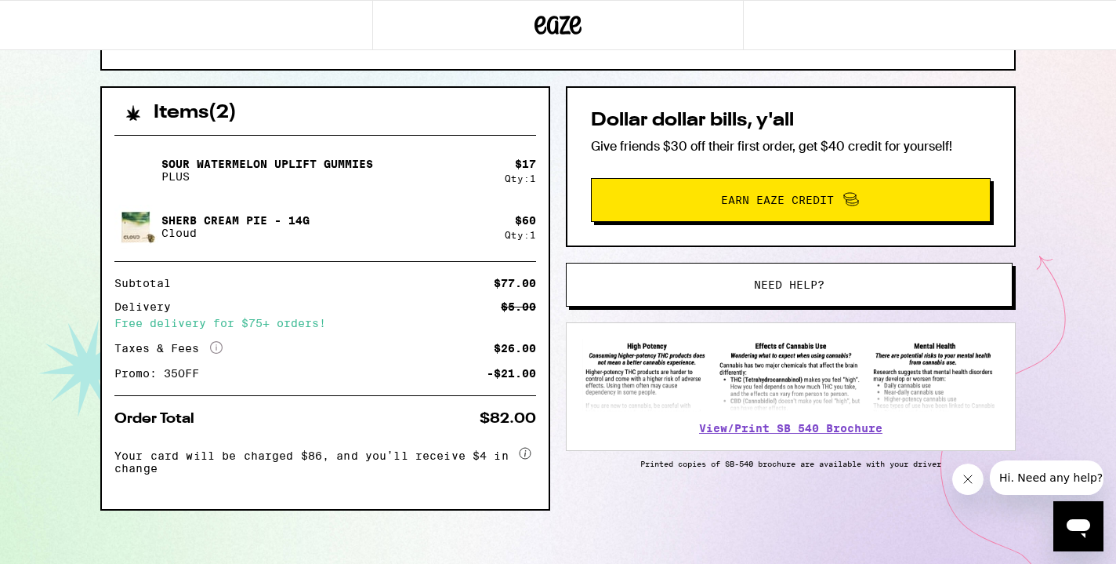
click at [778, 283] on span "Need help?" at bounding box center [789, 284] width 71 height 11
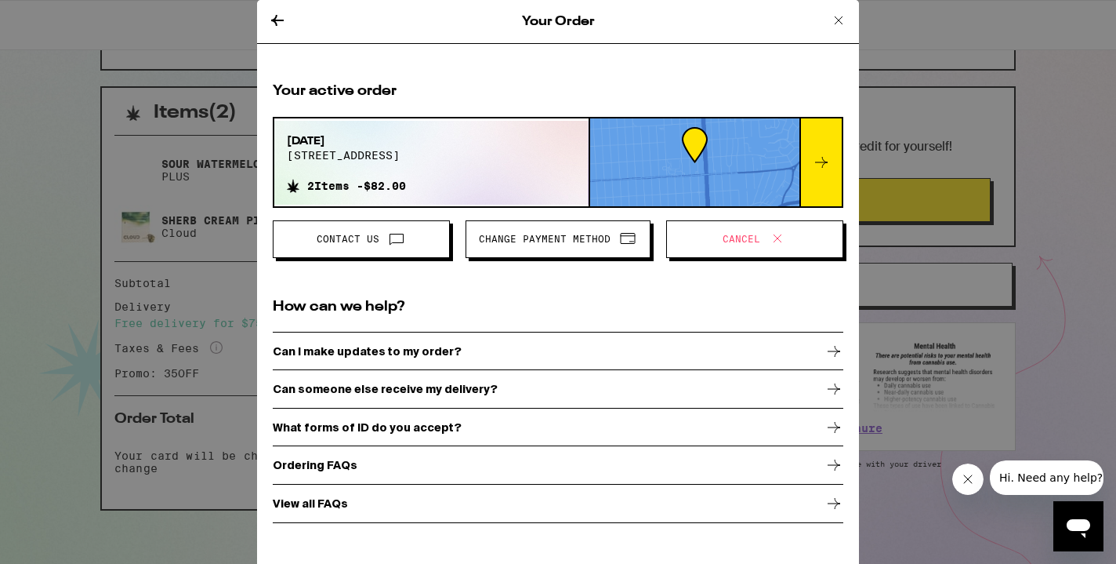
click at [753, 248] on span "Cancel" at bounding box center [755, 239] width 151 height 20
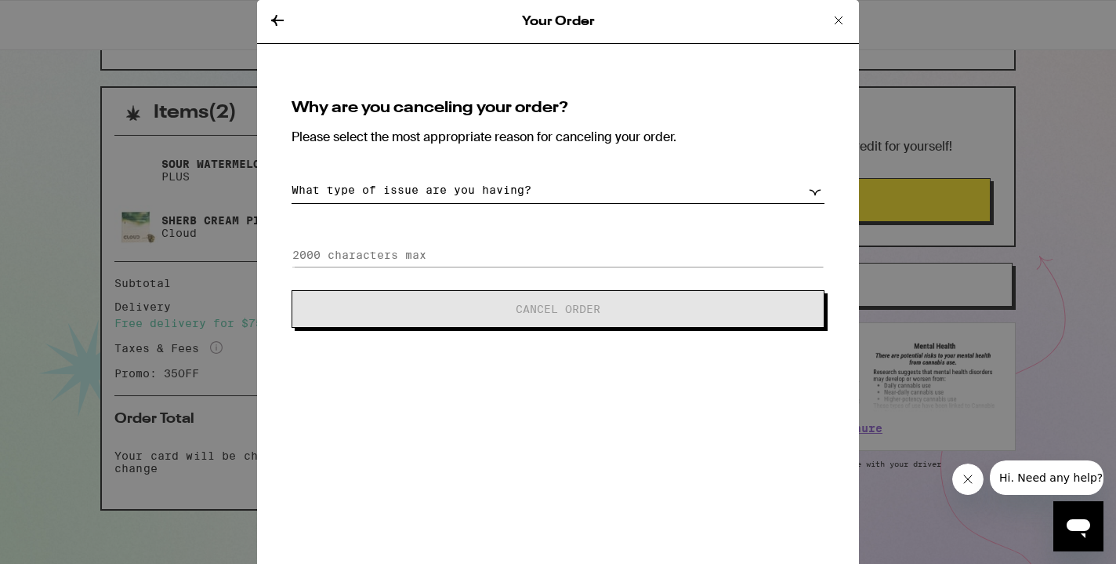
select select "unable-receive-order"
click option "Can no longer receive order" at bounding box center [0, 0] width 0 height 0
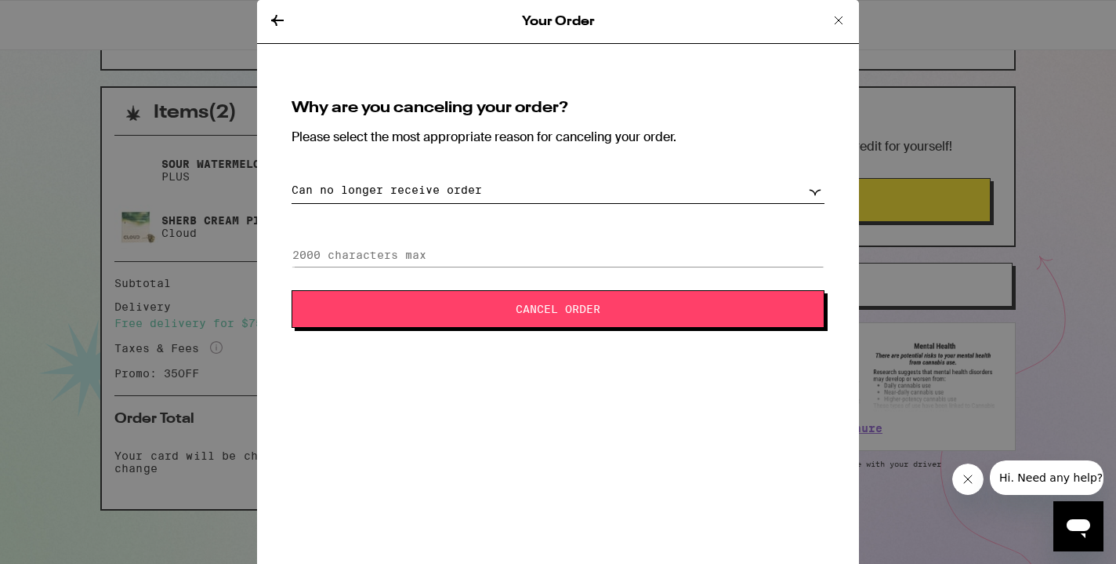
click option "Can no longer receive order" at bounding box center [0, 0] width 0 height 0
click at [544, 256] on input at bounding box center [558, 255] width 533 height 24
type input "P"
type input "Family emergency came up before delivery."
click at [585, 313] on span "Cancel Order" at bounding box center [558, 308] width 85 height 11
